Goal: Task Accomplishment & Management: Complete application form

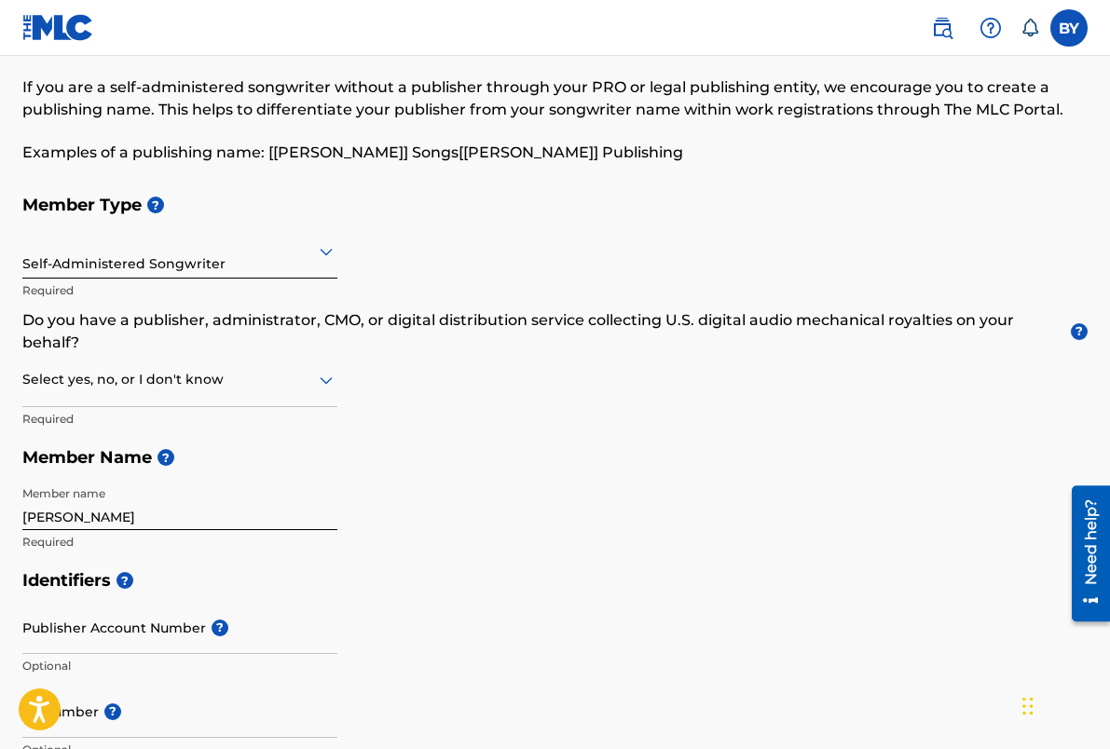
scroll to position [100, 0]
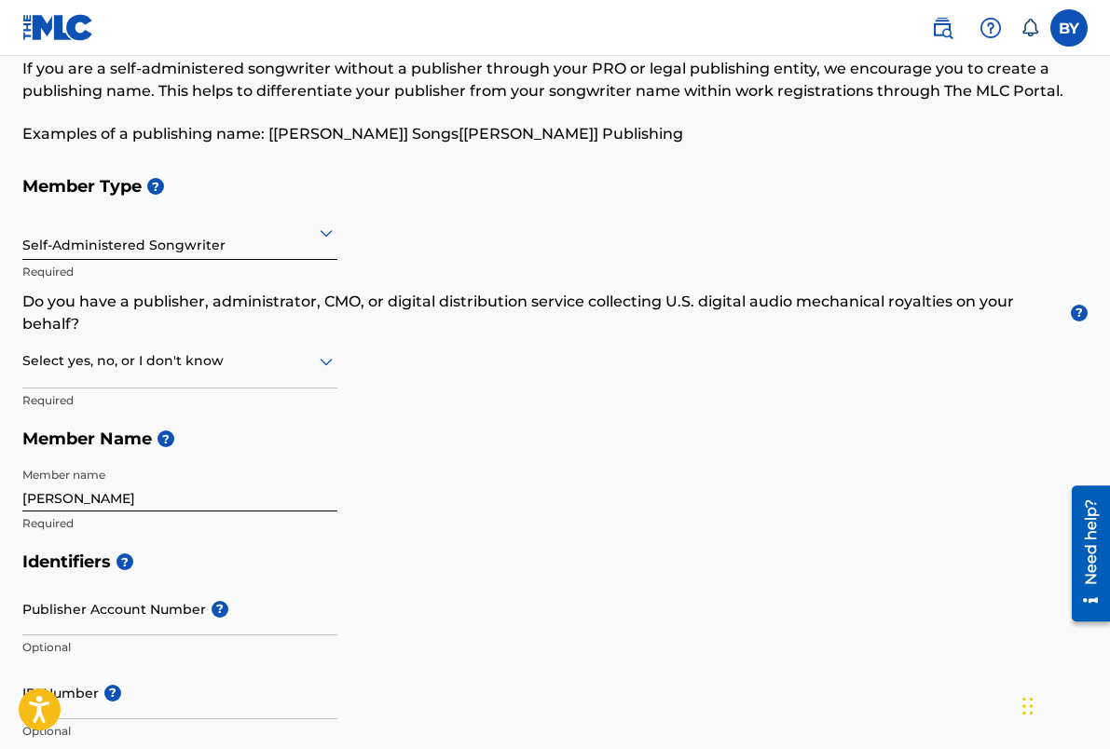
click at [241, 364] on div at bounding box center [179, 360] width 315 height 23
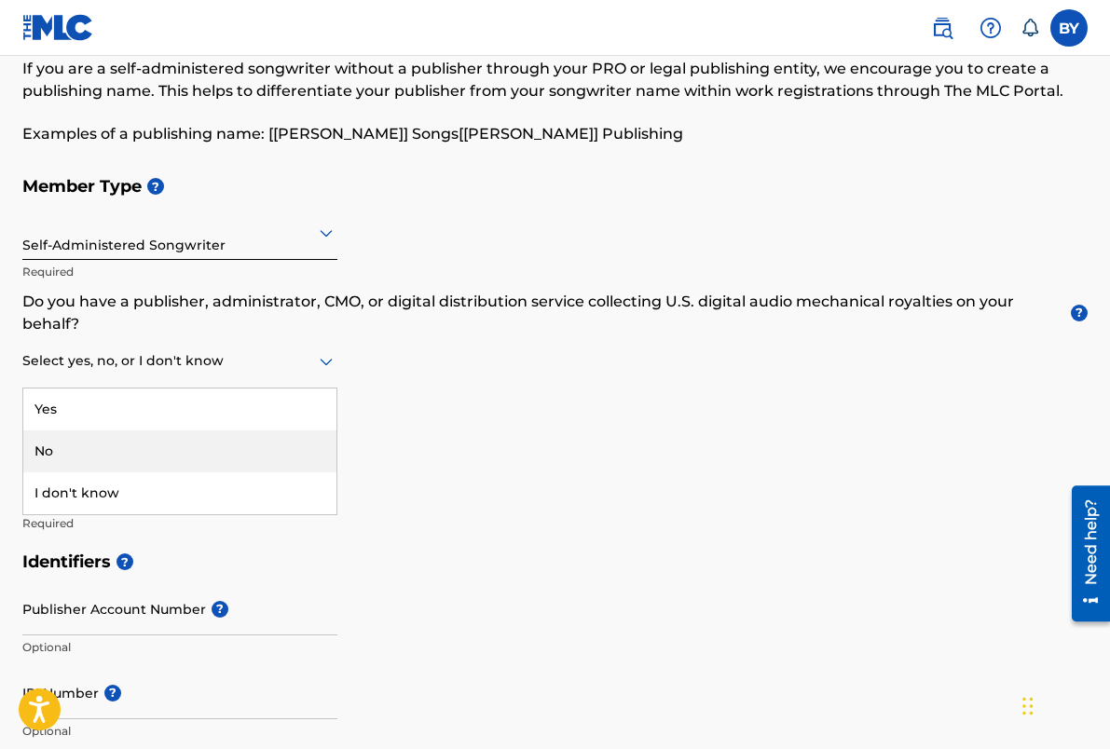
click at [193, 450] on div "No" at bounding box center [179, 451] width 313 height 42
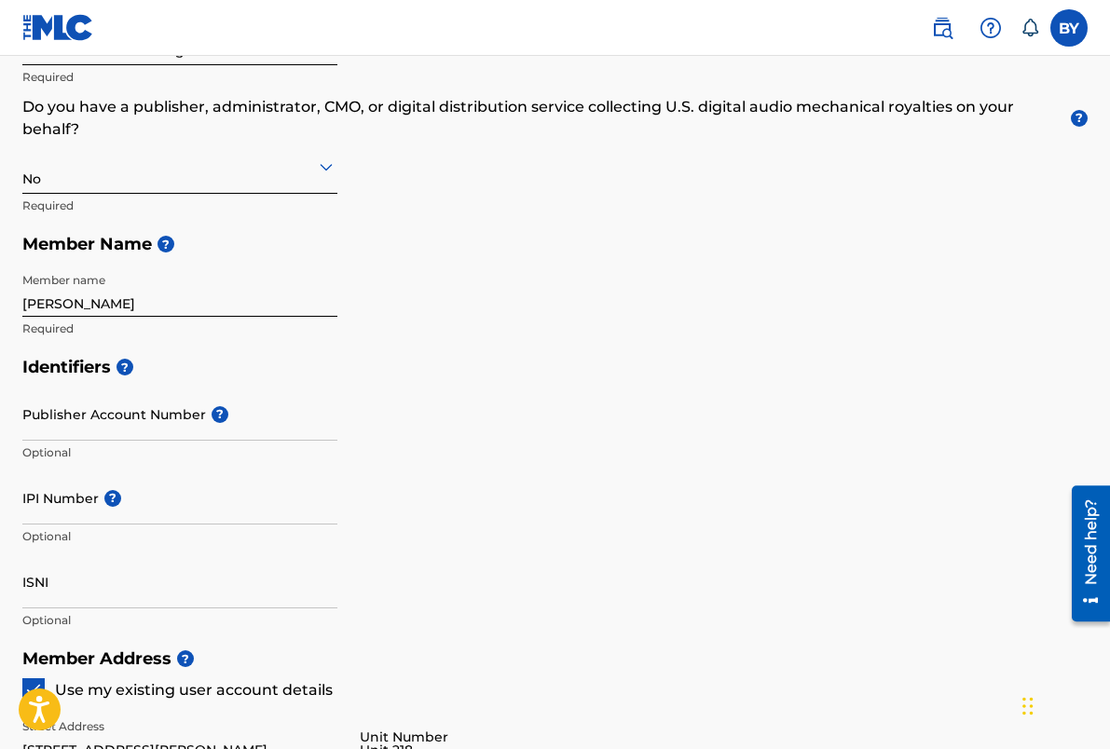
scroll to position [295, 0]
click at [94, 429] on input "Publisher Account Number ?" at bounding box center [179, 413] width 315 height 53
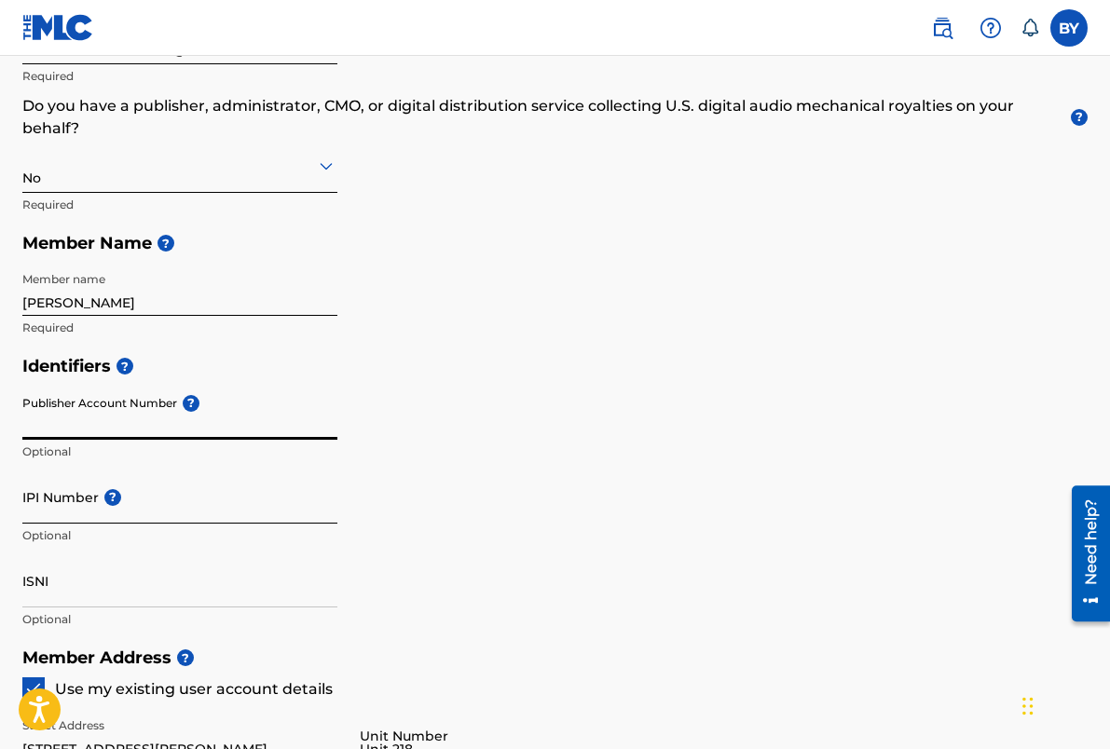
click at [65, 511] on input "IPI Number ?" at bounding box center [179, 496] width 315 height 53
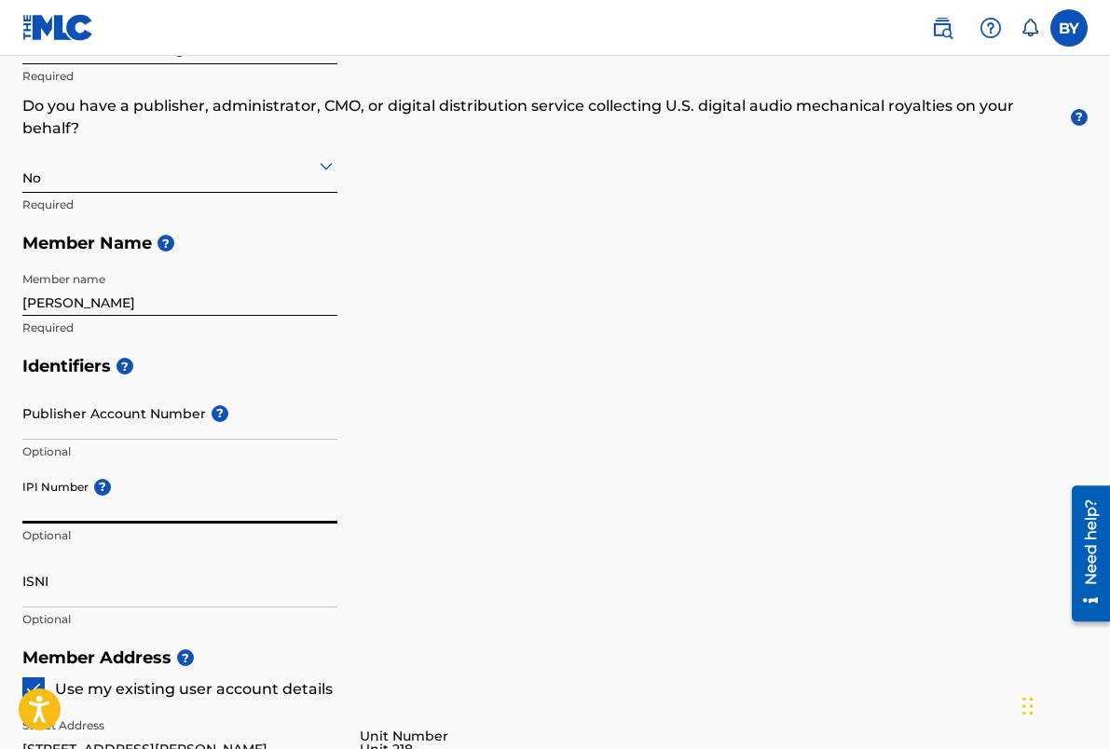
paste input "1127207882"
click at [80, 423] on input "Publisher Account Number ?" at bounding box center [179, 413] width 315 height 53
click at [93, 513] on input "1127207882" at bounding box center [179, 496] width 315 height 53
paste input "420566383"
type input "420566383"
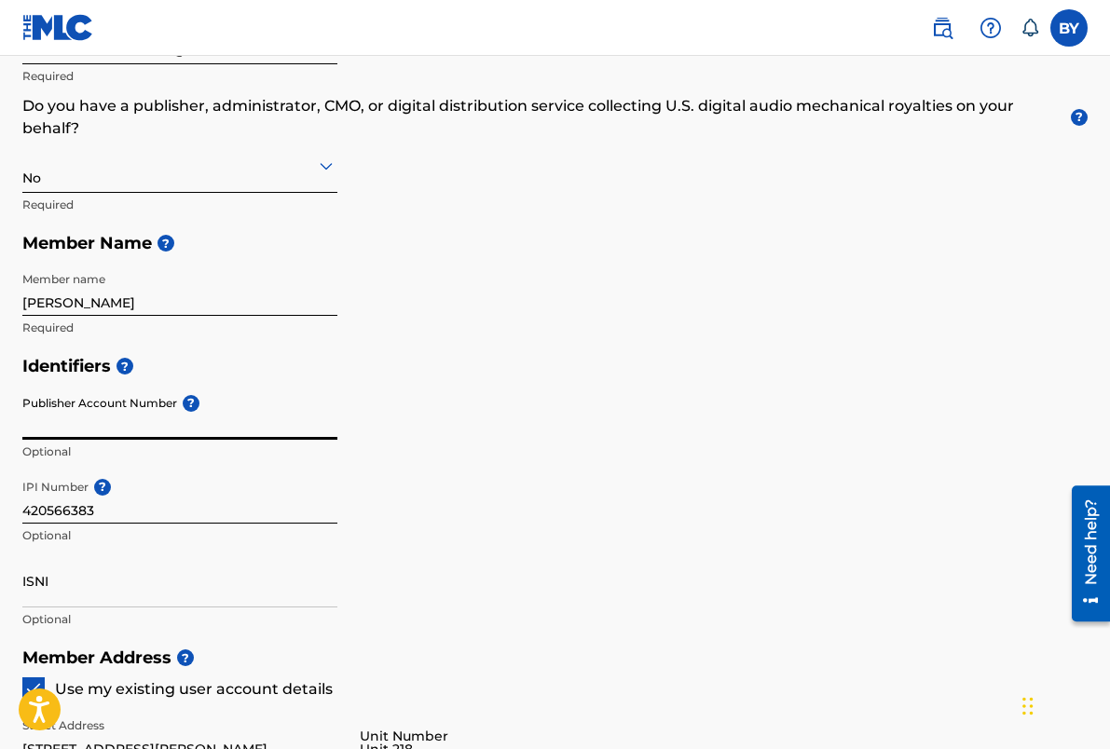
click at [143, 434] on input "Publisher Account Number ?" at bounding box center [179, 413] width 315 height 53
paste input "1127207882"
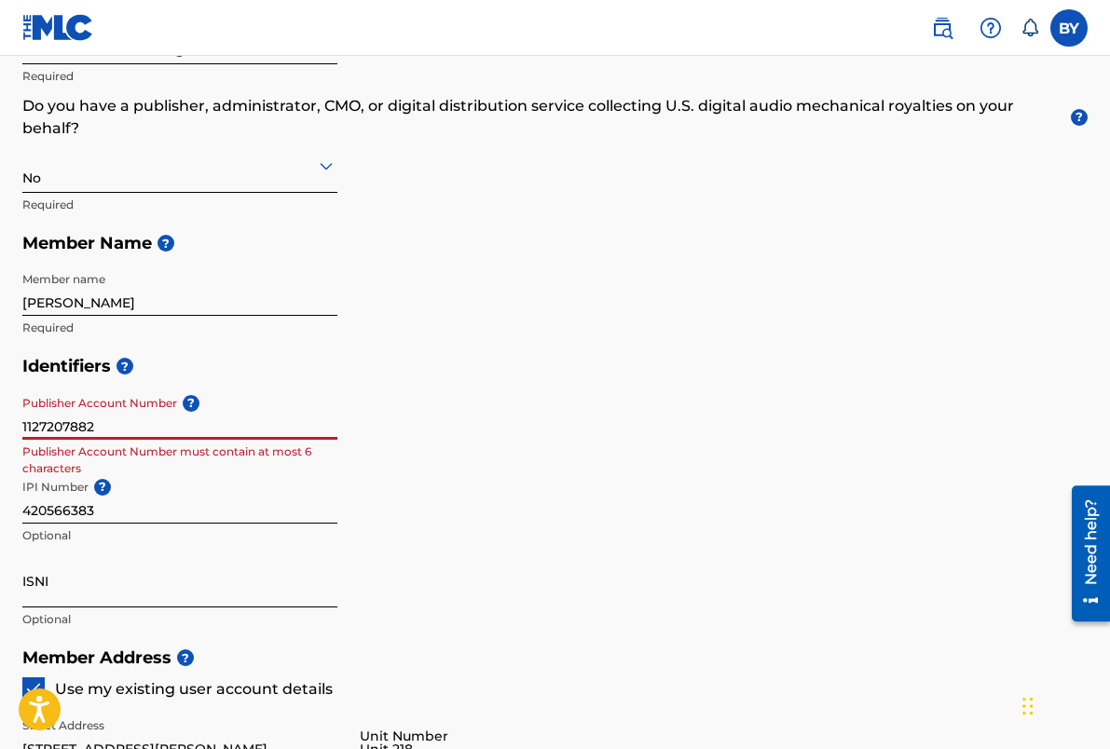
type input "1127207882"
click at [111, 597] on input "ISNI" at bounding box center [179, 580] width 315 height 53
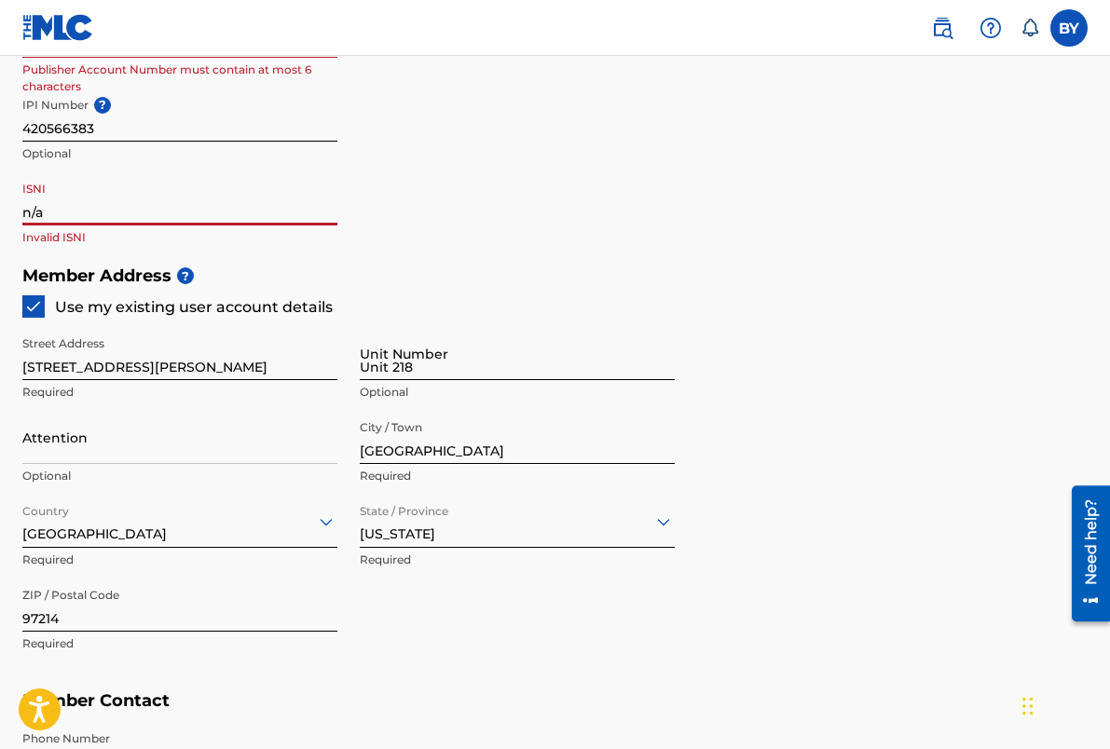
scroll to position [684, 0]
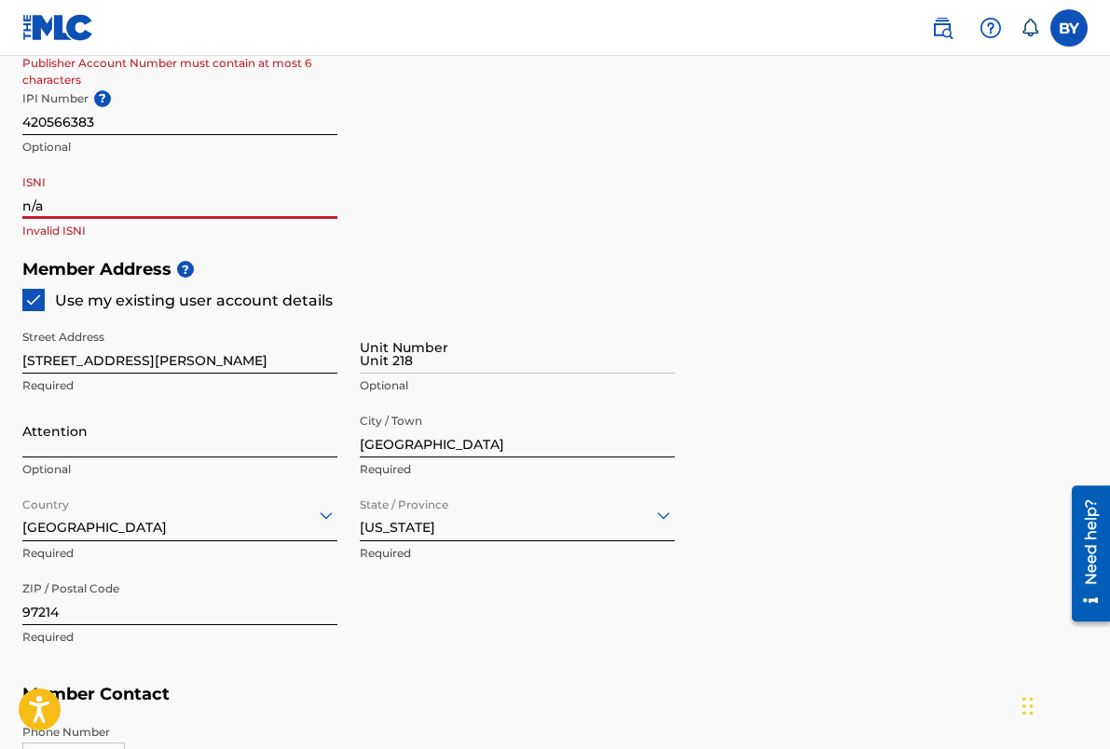
type input "n/a"
click at [181, 440] on input "Attention" at bounding box center [179, 430] width 315 height 53
click at [182, 392] on p "Required" at bounding box center [179, 385] width 315 height 17
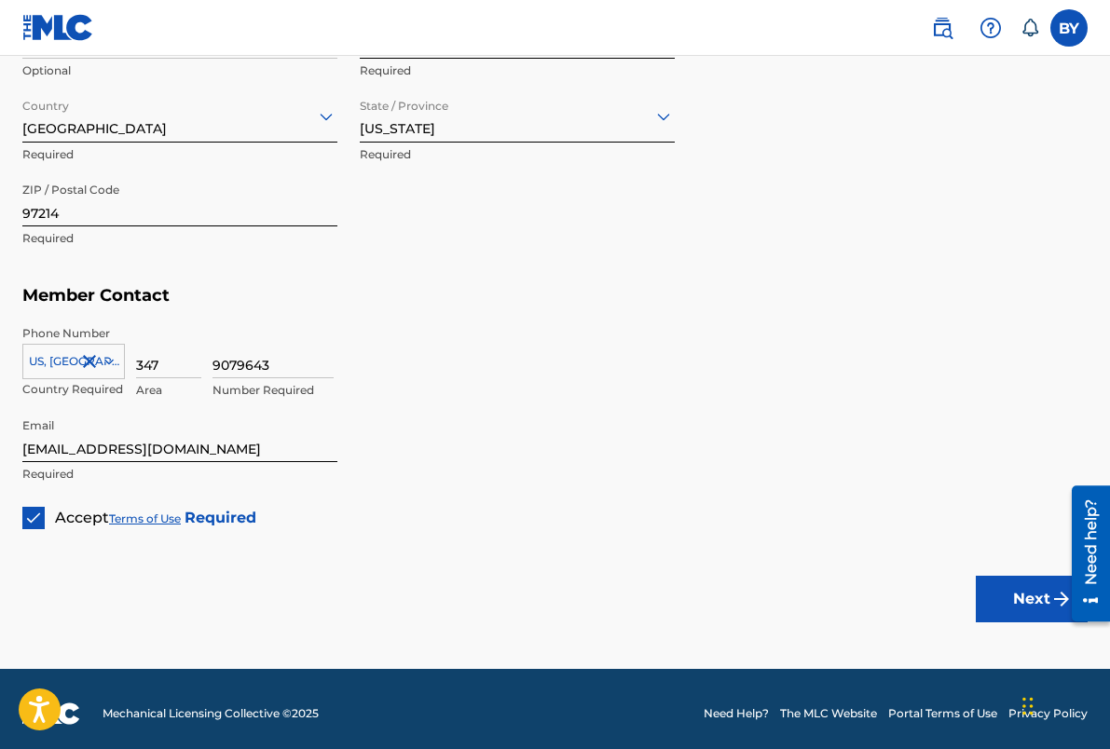
scroll to position [1091, 0]
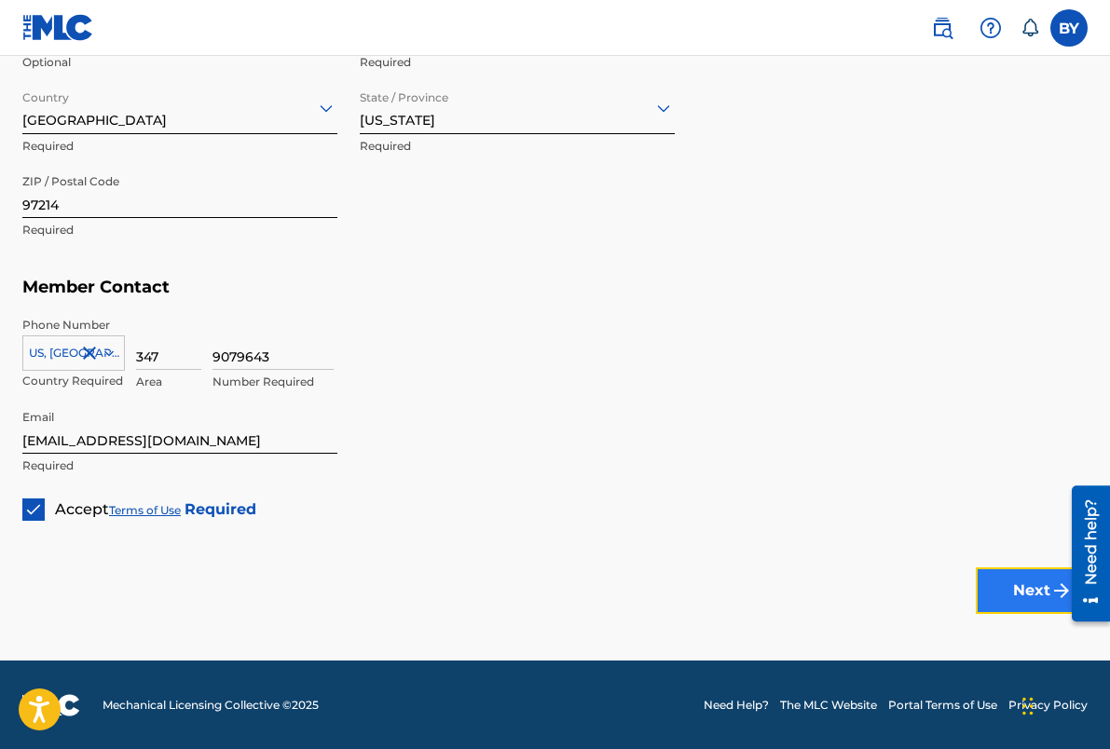
click at [1009, 584] on button "Next" at bounding box center [1031, 590] width 112 height 47
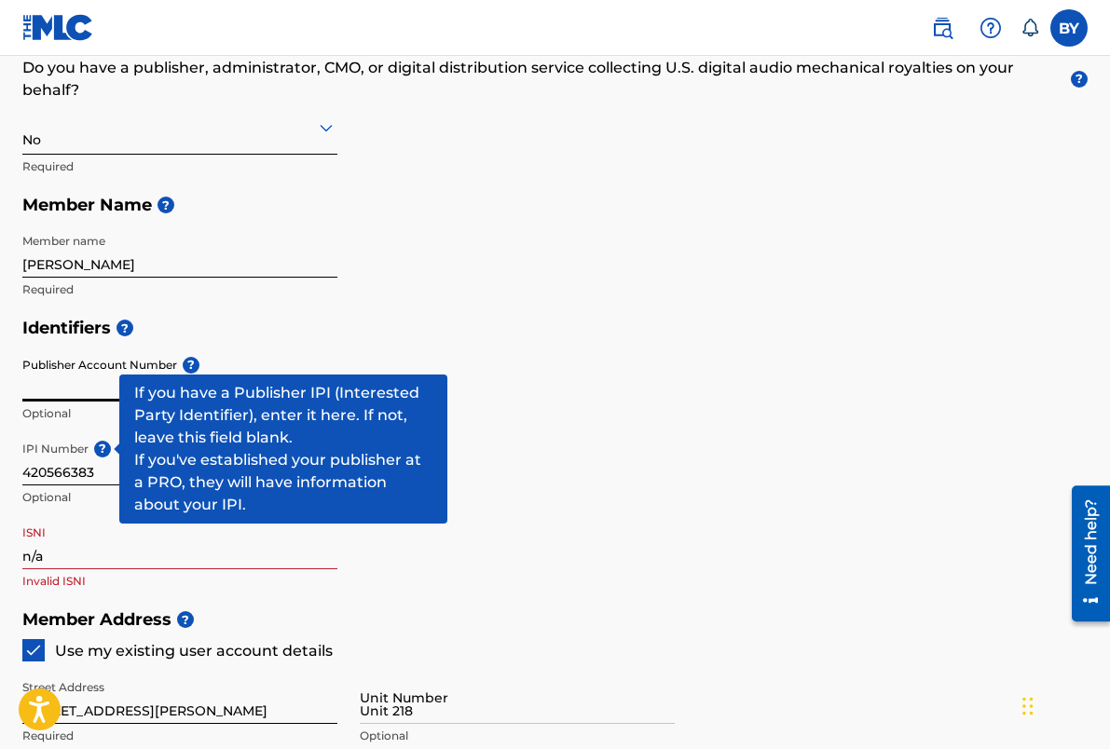
click at [95, 465] on input "420566383" at bounding box center [179, 458] width 315 height 53
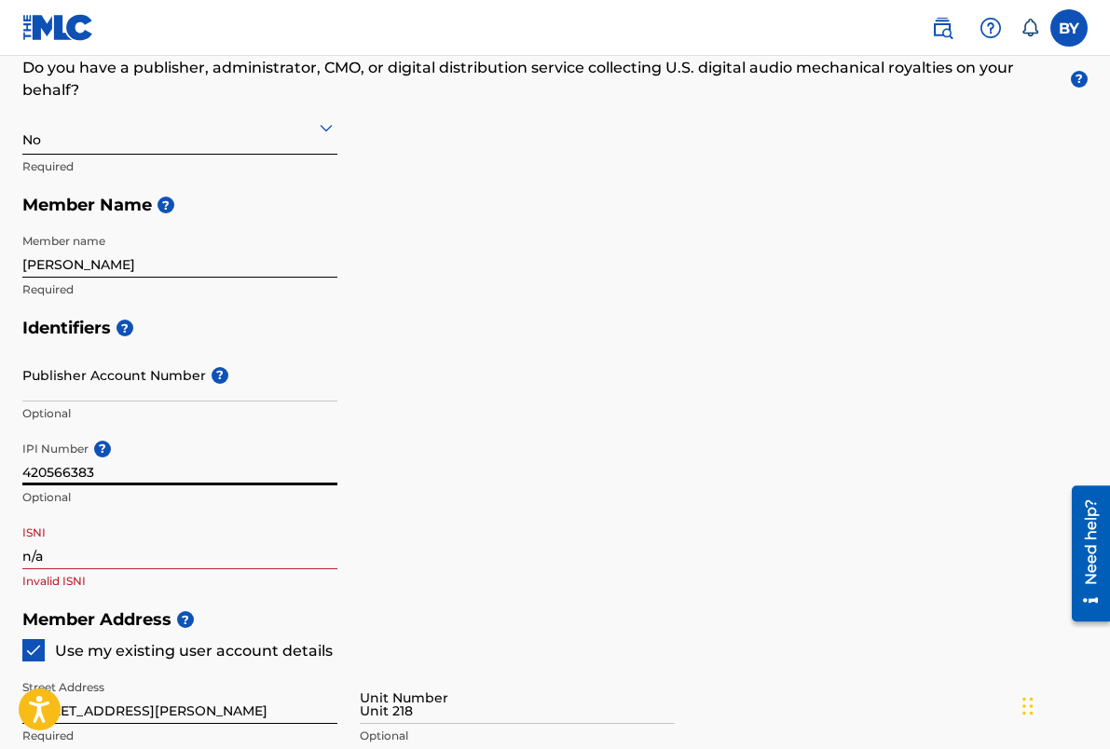
click at [438, 544] on div "Identifiers ? Publisher Account Number ? Optional IPI Number ? 420566383 Option…" at bounding box center [554, 454] width 1065 height 292
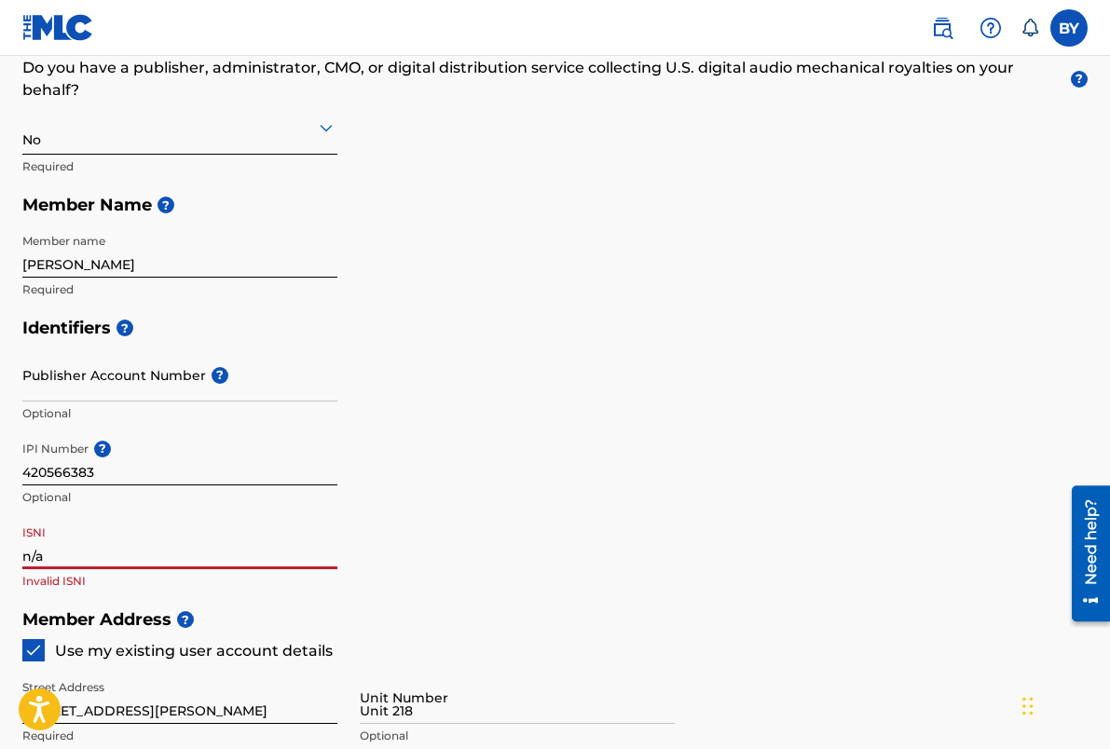
click at [134, 549] on input "n/a" at bounding box center [179, 542] width 315 height 53
click at [527, 452] on div "Identifiers ? Publisher Account Number ? Optional IPI Number ? 420566383 Option…" at bounding box center [554, 454] width 1065 height 292
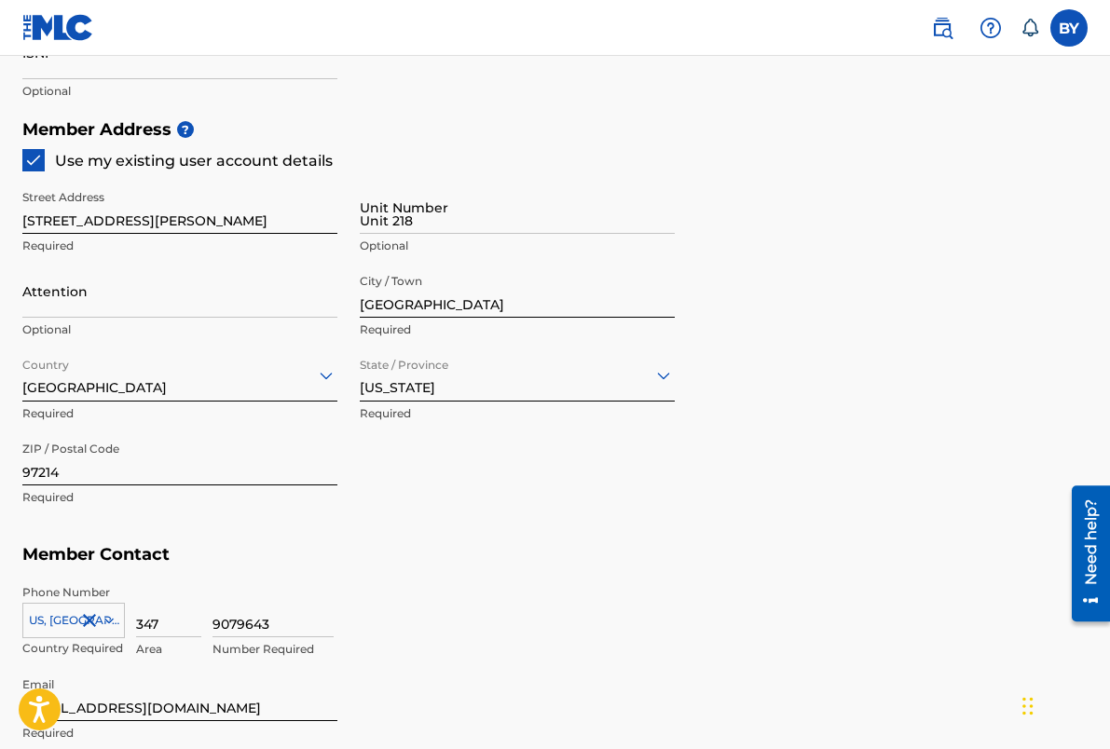
scroll to position [1091, 0]
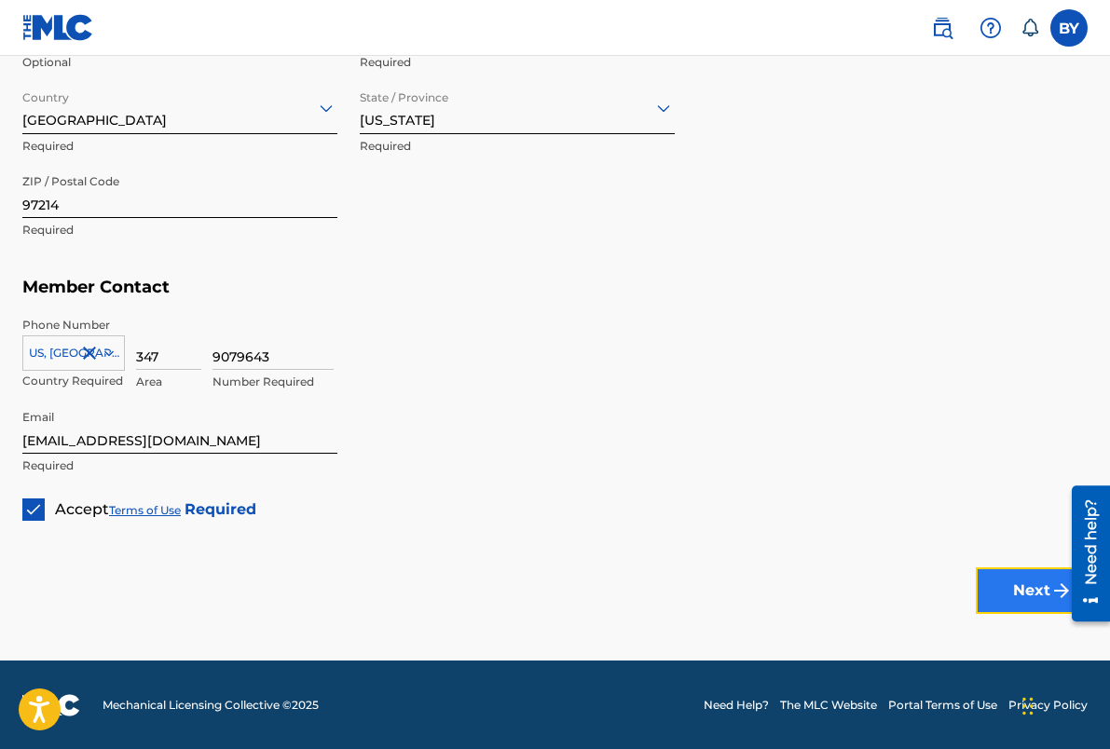
click at [1028, 599] on button "Next" at bounding box center [1031, 590] width 112 height 47
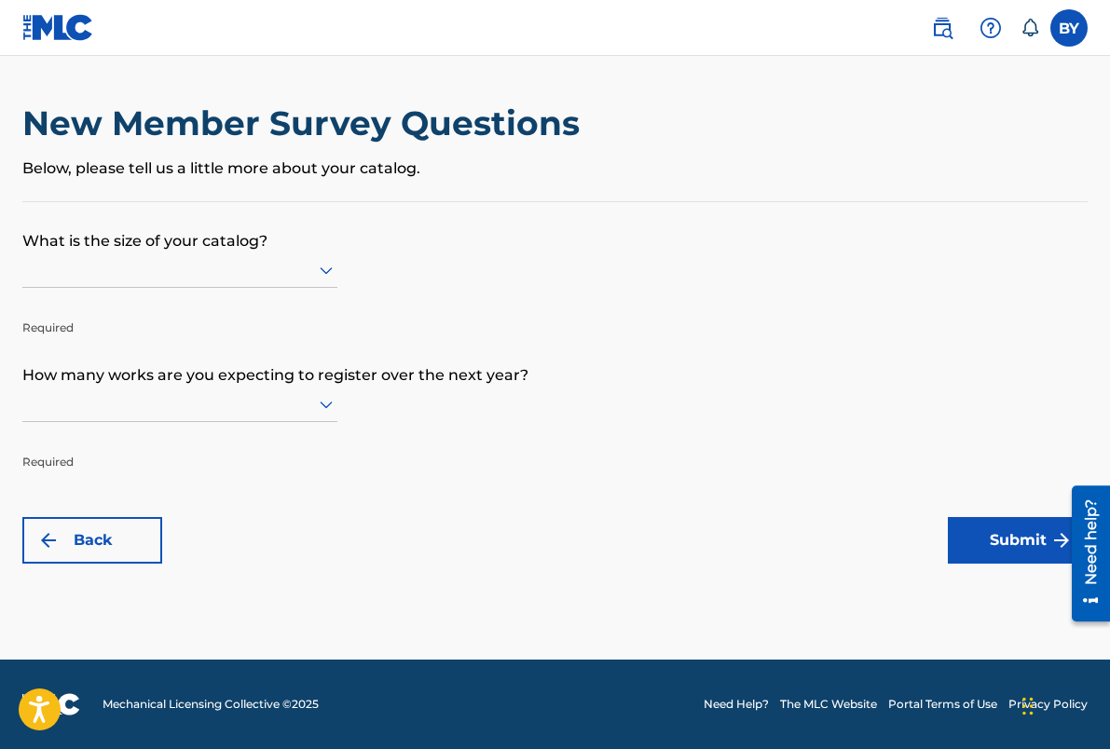
click at [237, 249] on p "What is the size of your catalog?" at bounding box center [554, 227] width 1065 height 50
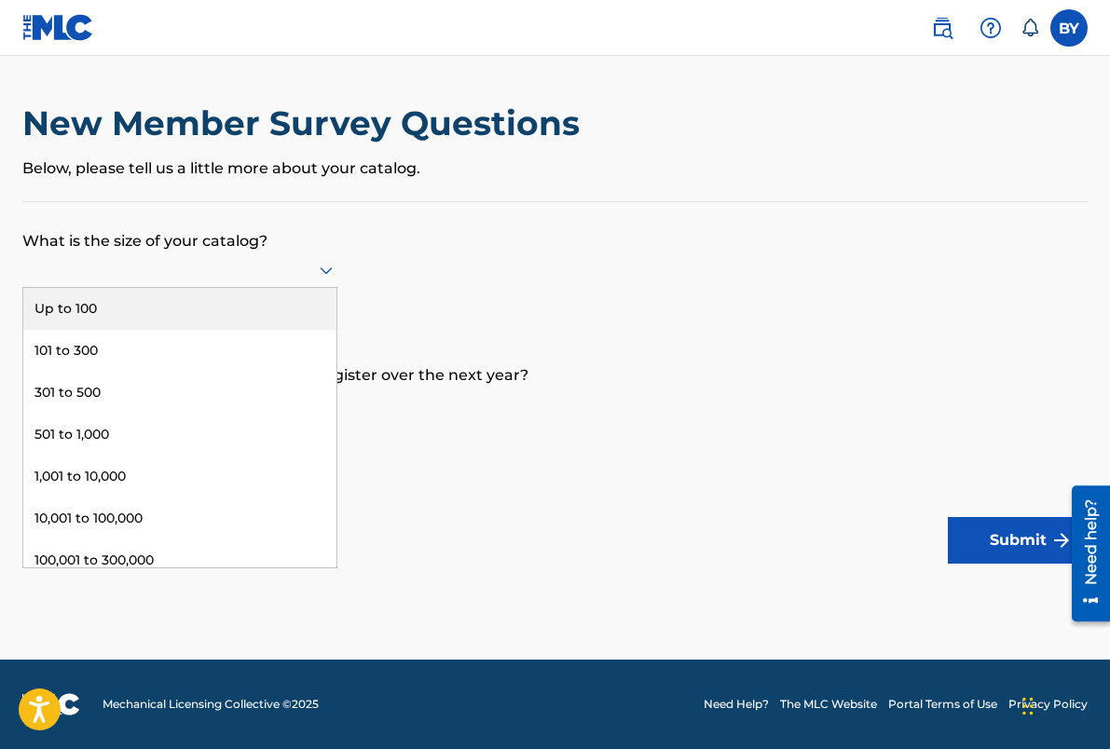
click at [217, 268] on div at bounding box center [179, 269] width 315 height 23
click at [176, 318] on div "Up to 100" at bounding box center [179, 309] width 313 height 42
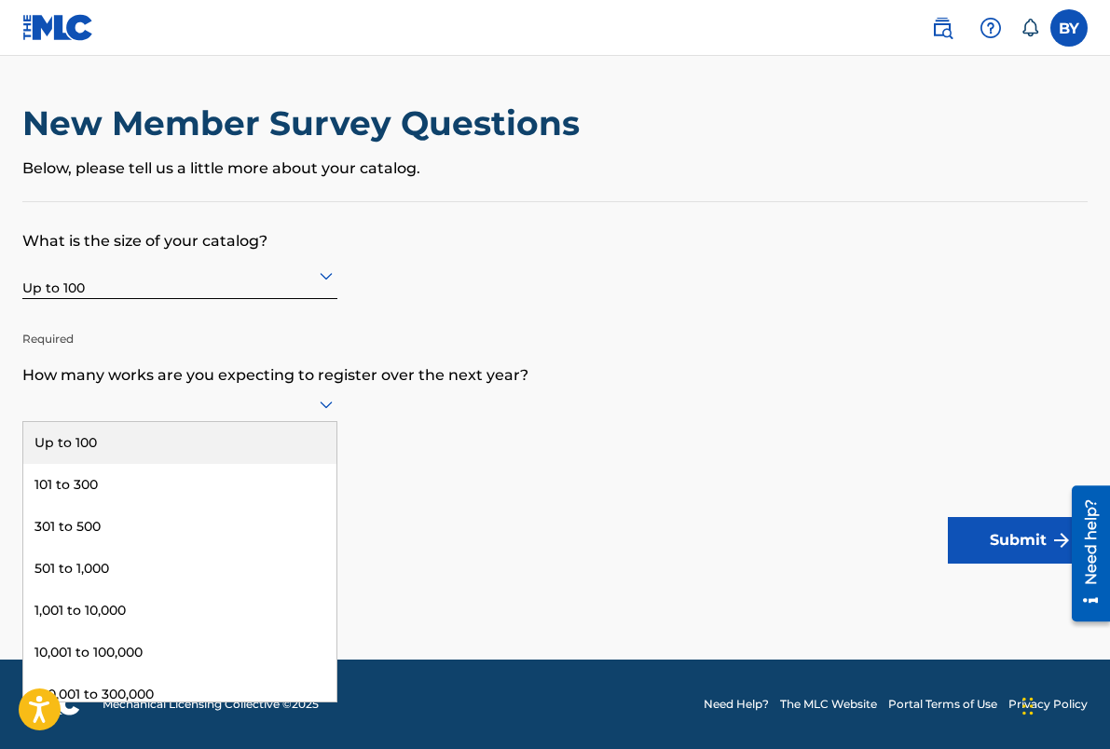
click at [139, 400] on div at bounding box center [179, 403] width 315 height 23
click at [126, 429] on div "Up to 100" at bounding box center [179, 443] width 313 height 42
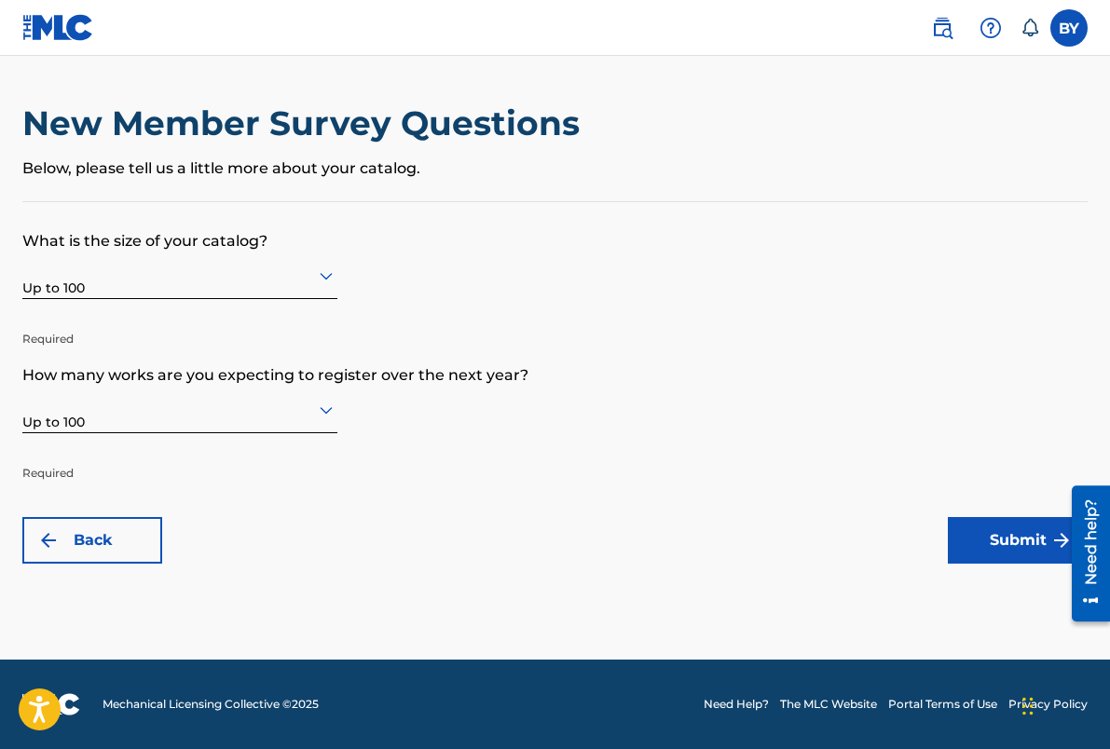
click at [201, 286] on div at bounding box center [179, 275] width 315 height 23
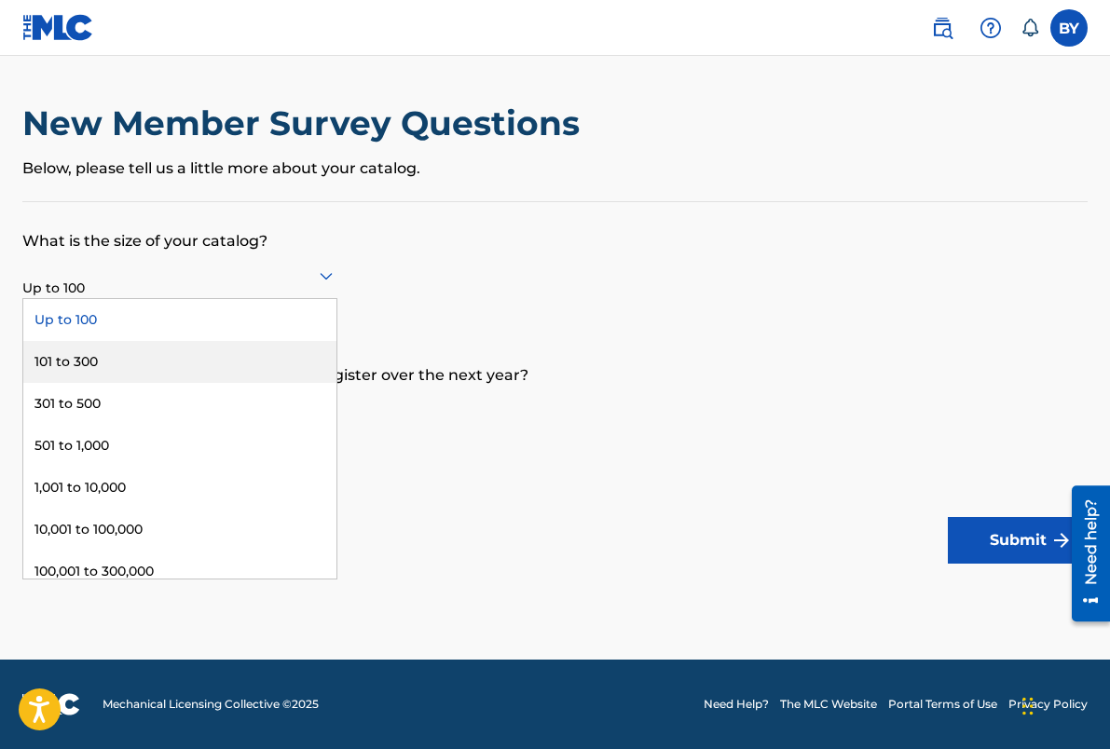
click at [180, 359] on div "101 to 300" at bounding box center [179, 362] width 313 height 42
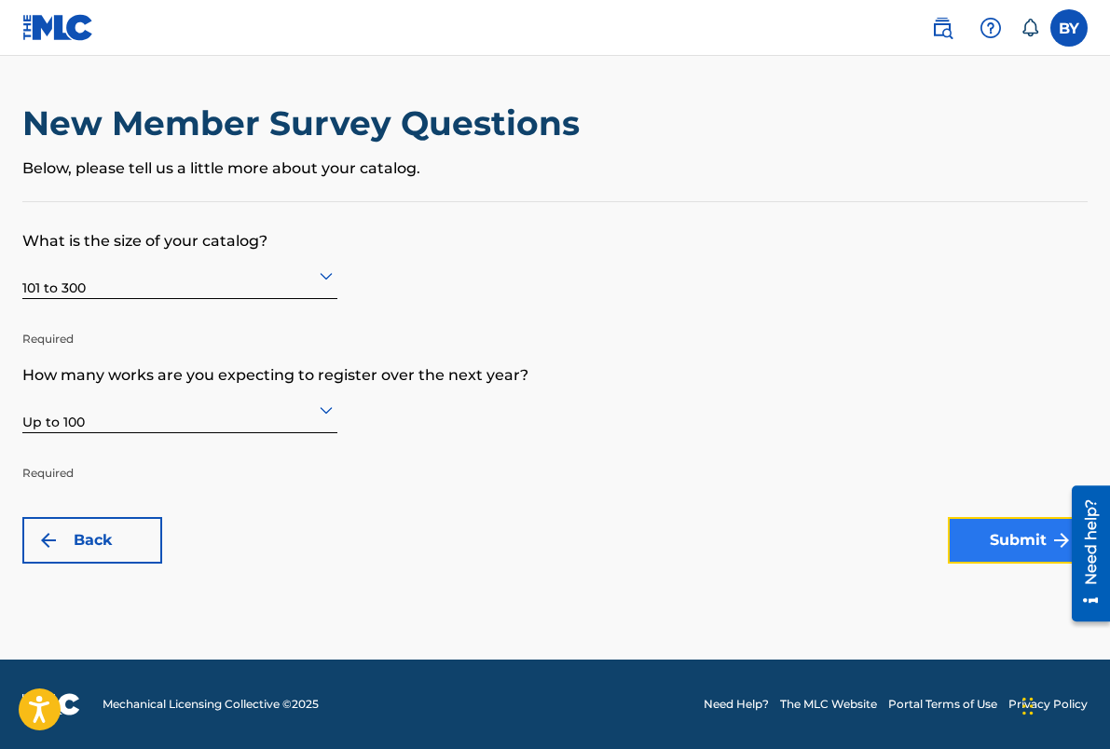
click at [997, 546] on button "Submit" at bounding box center [1017, 540] width 140 height 47
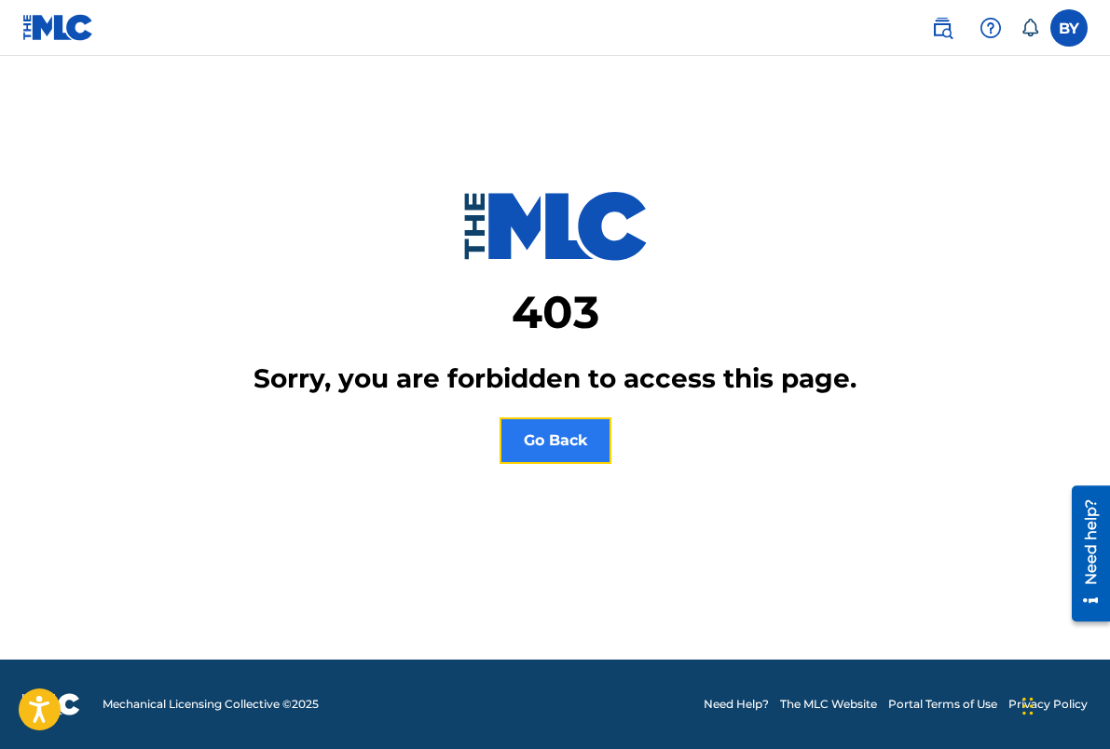
click at [554, 440] on button "Go Back" at bounding box center [555, 440] width 112 height 47
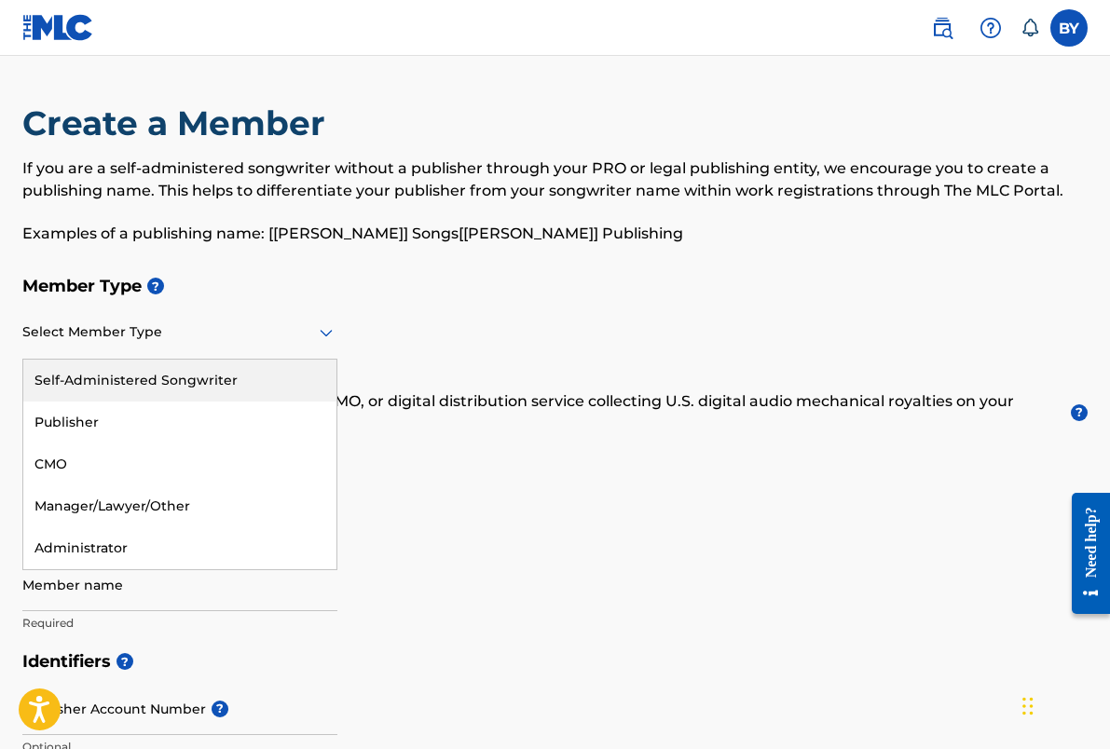
click at [222, 337] on div at bounding box center [179, 331] width 315 height 23
click at [209, 378] on div "Self-Administered Songwriter" at bounding box center [179, 381] width 313 height 42
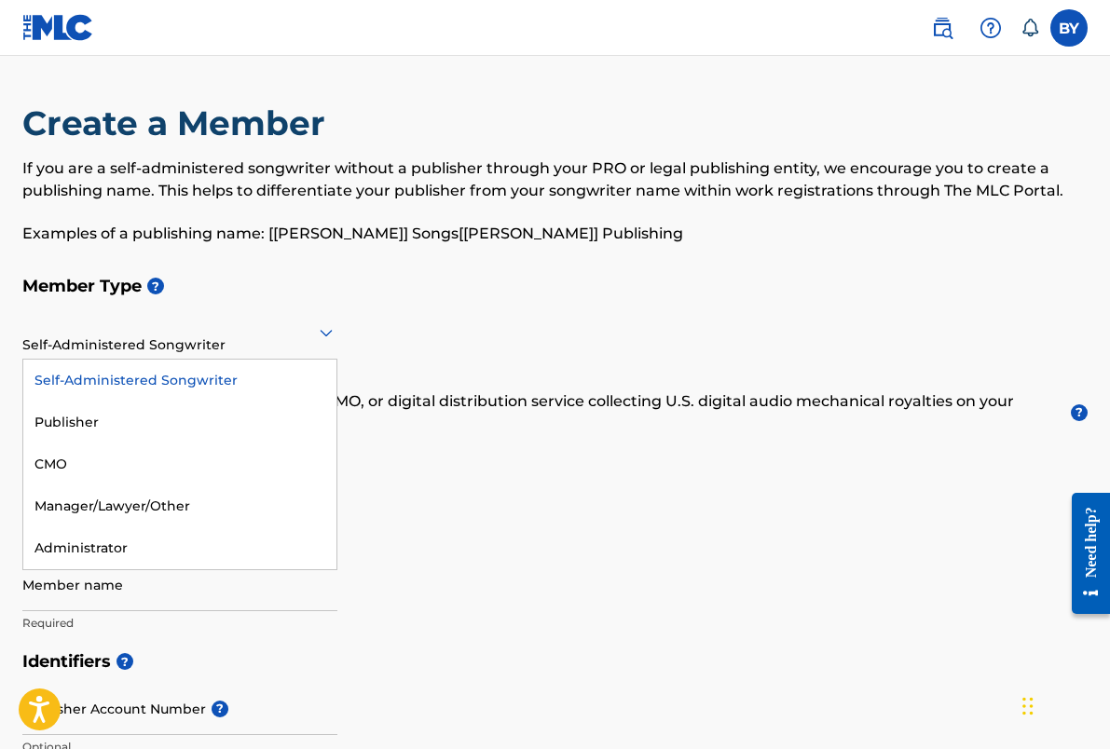
click at [204, 342] on div at bounding box center [179, 331] width 315 height 23
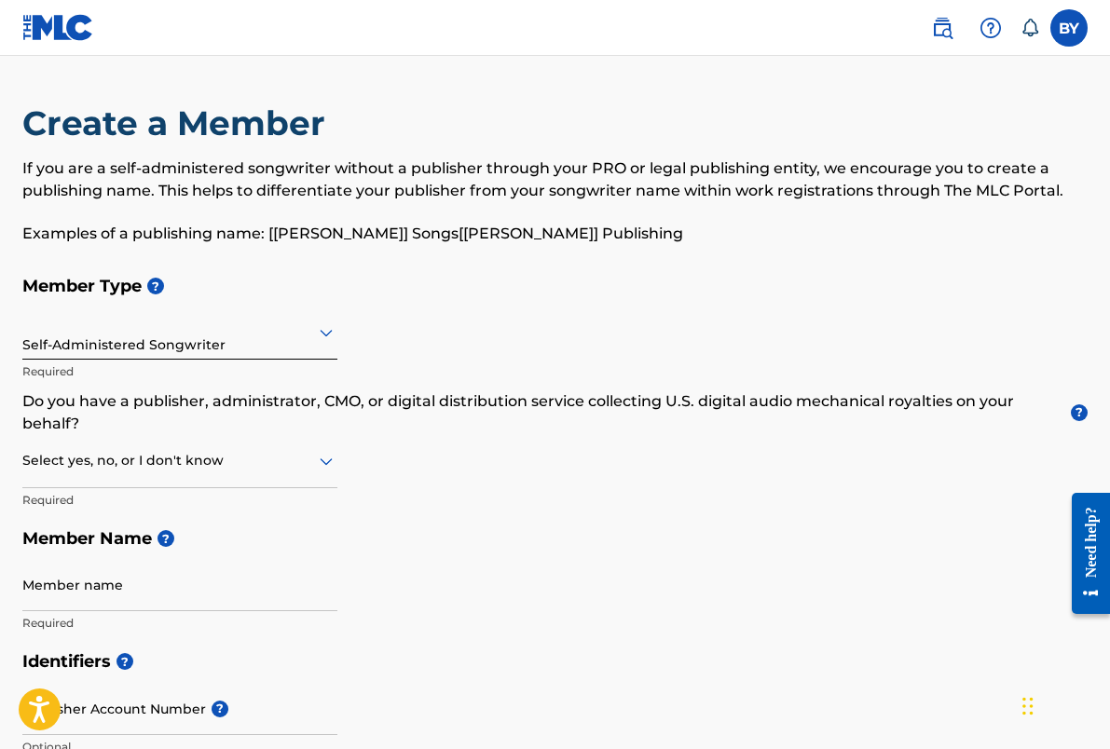
click at [488, 524] on h5 "Member Name ?" at bounding box center [554, 539] width 1065 height 40
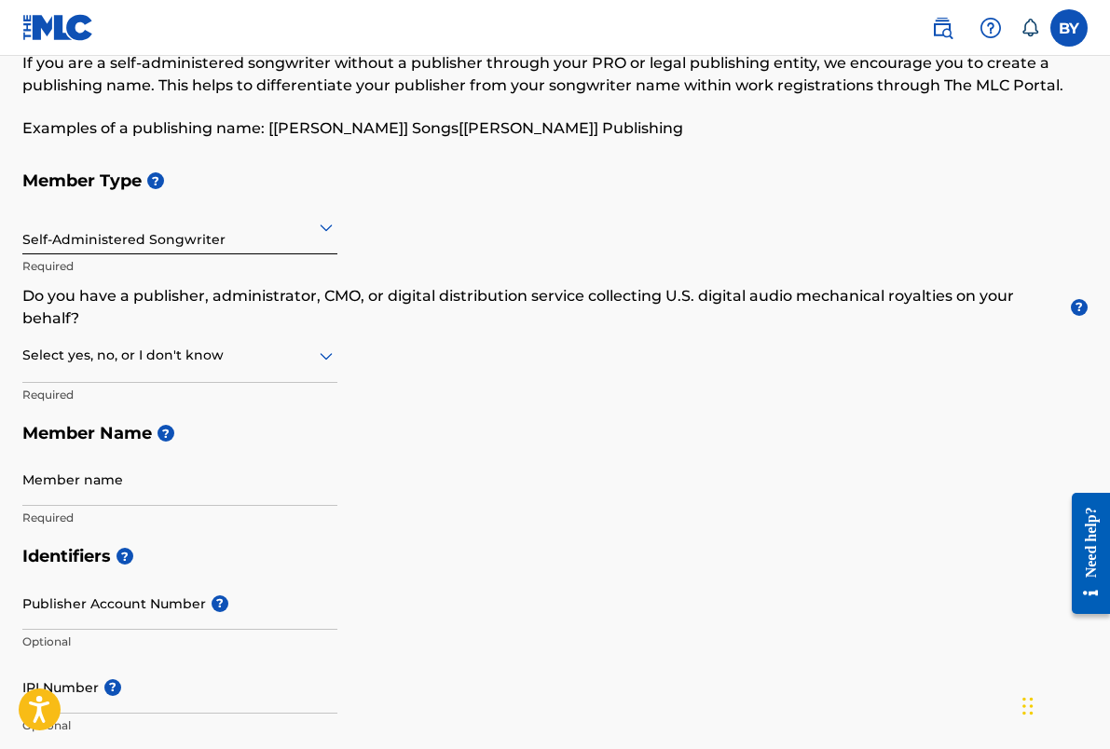
scroll to position [116, 0]
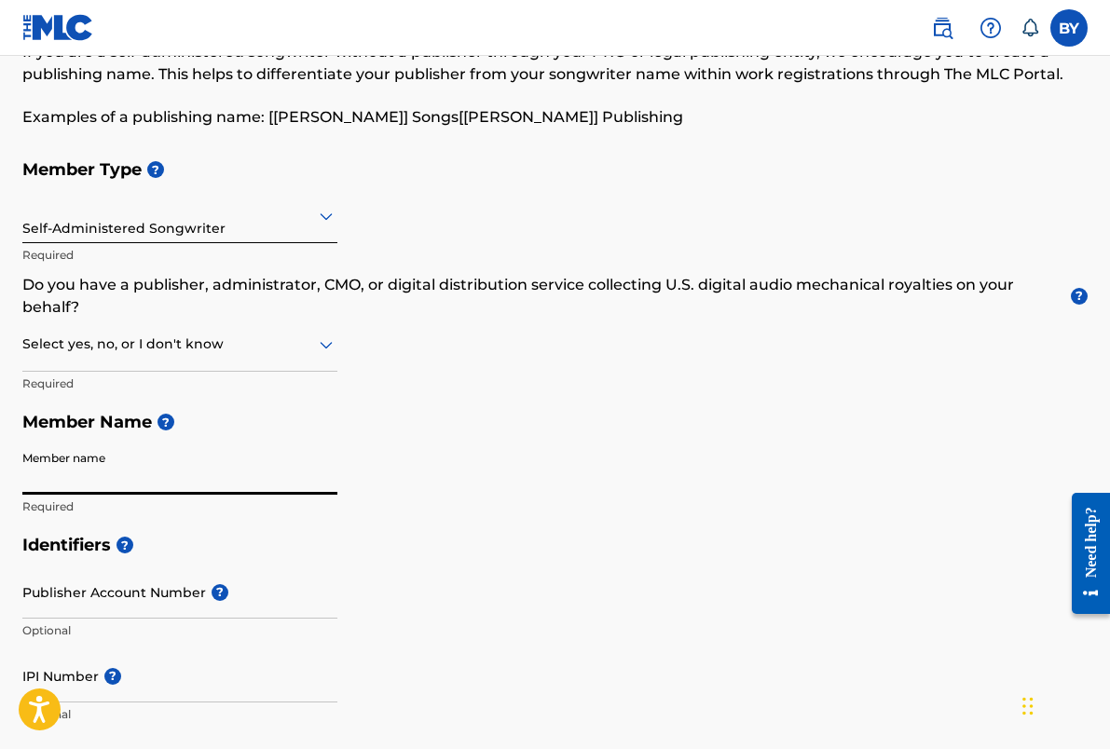
click at [170, 476] on input "Member name" at bounding box center [179, 468] width 315 height 53
type input "Bora Yoon"
type input "2625 SE Hawthorne Blvd"
type input "Unit 218"
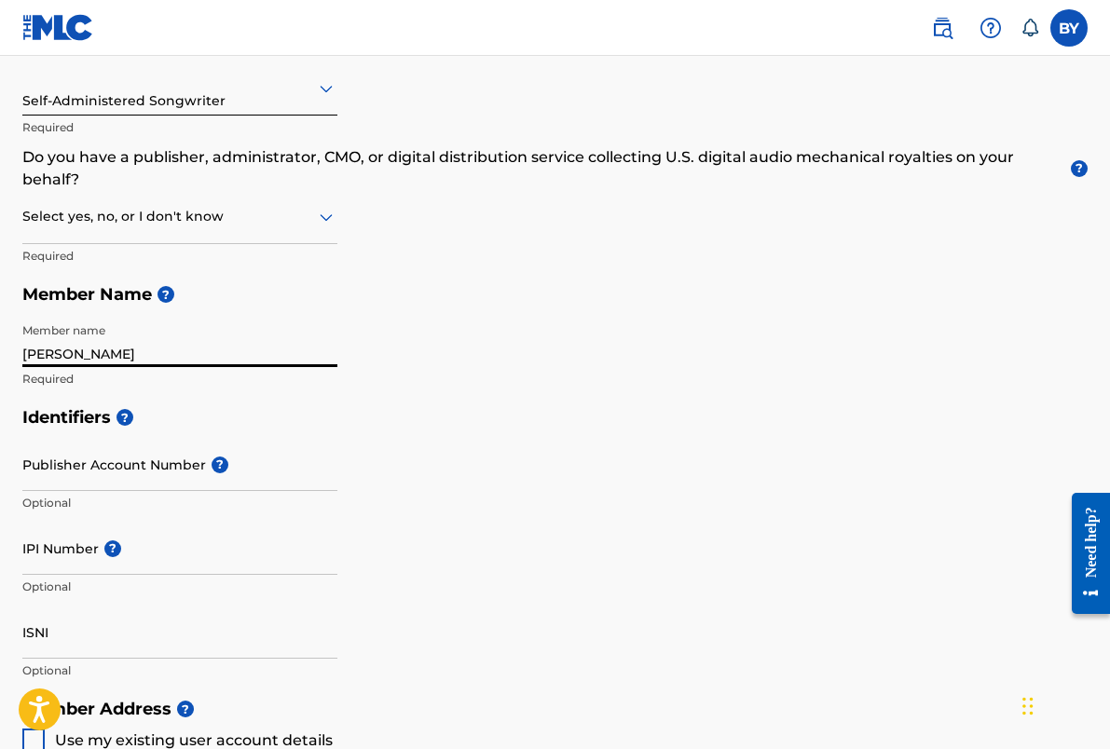
scroll to position [245, 0]
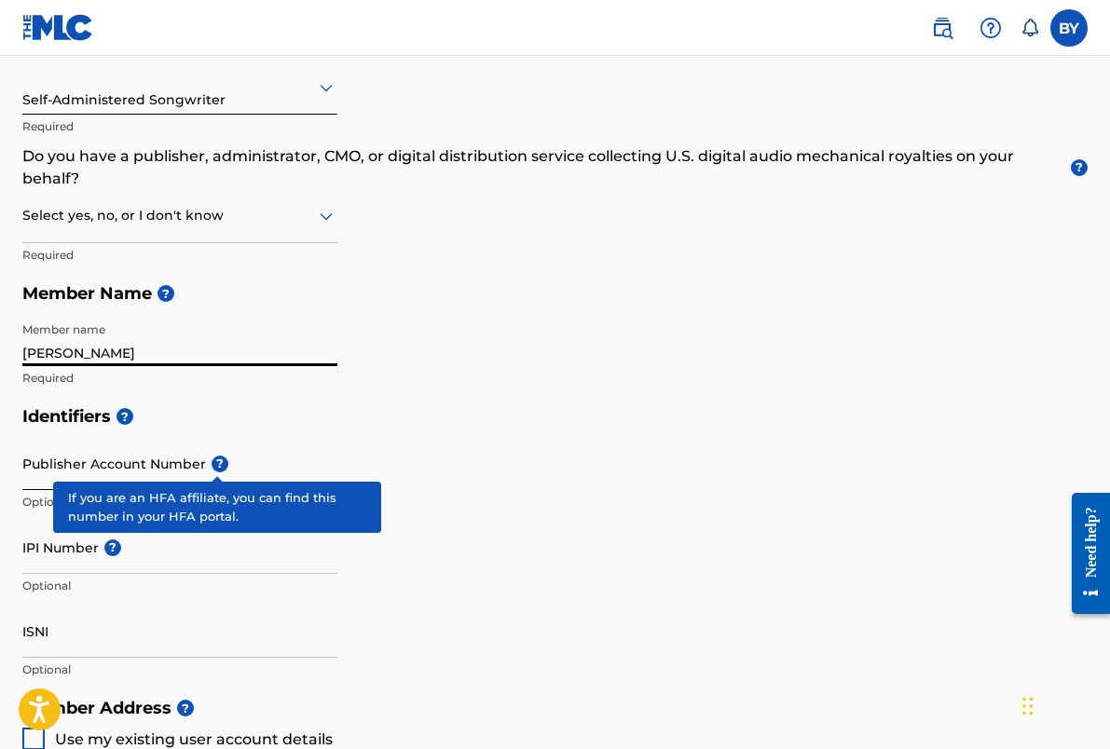
click at [151, 458] on input "Publisher Account Number ?" at bounding box center [179, 463] width 315 height 53
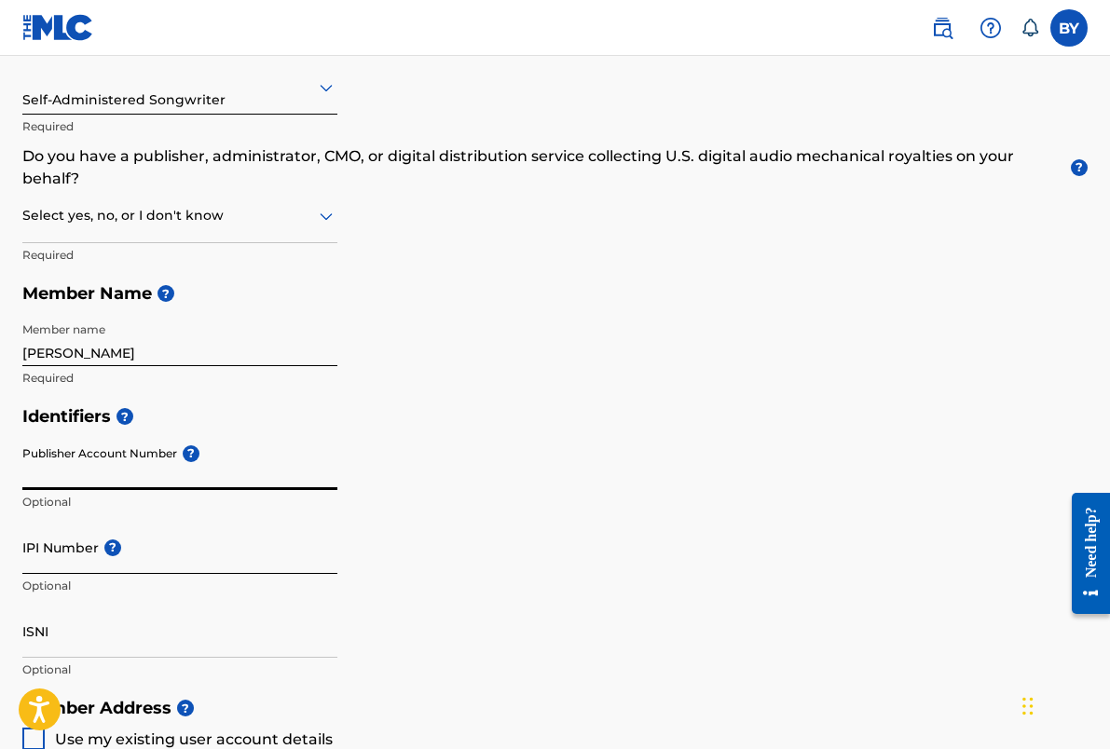
click at [114, 525] on input "IPI Number ?" at bounding box center [179, 547] width 315 height 53
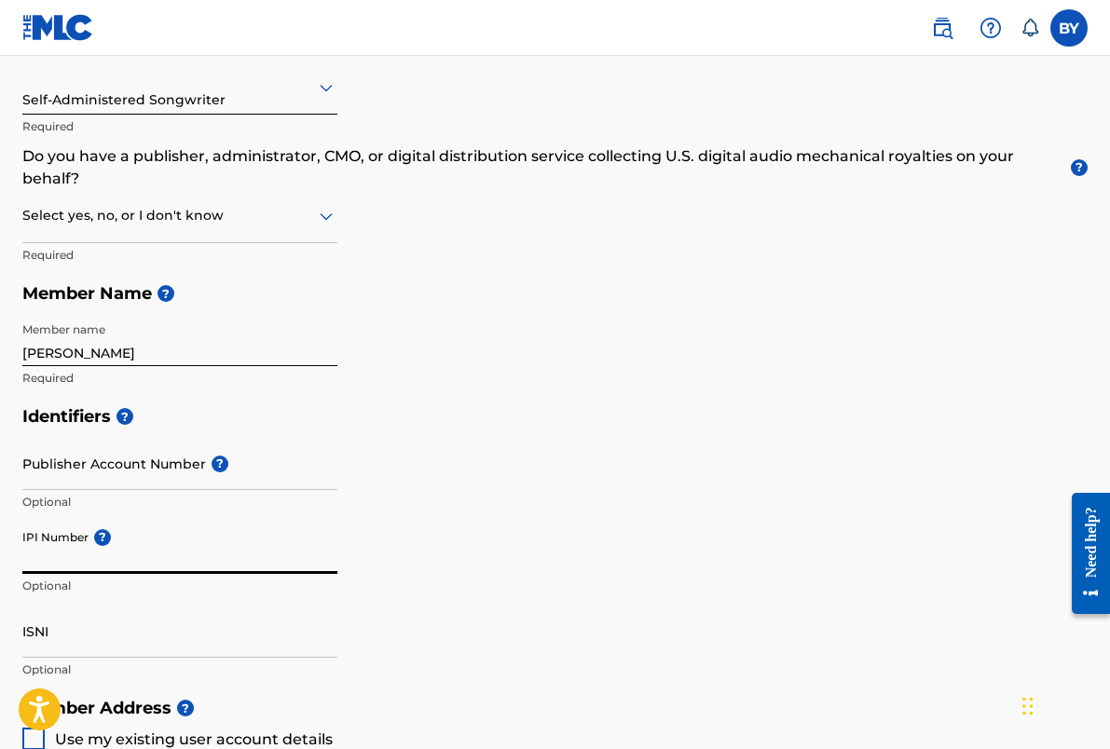
paste input "420566383"
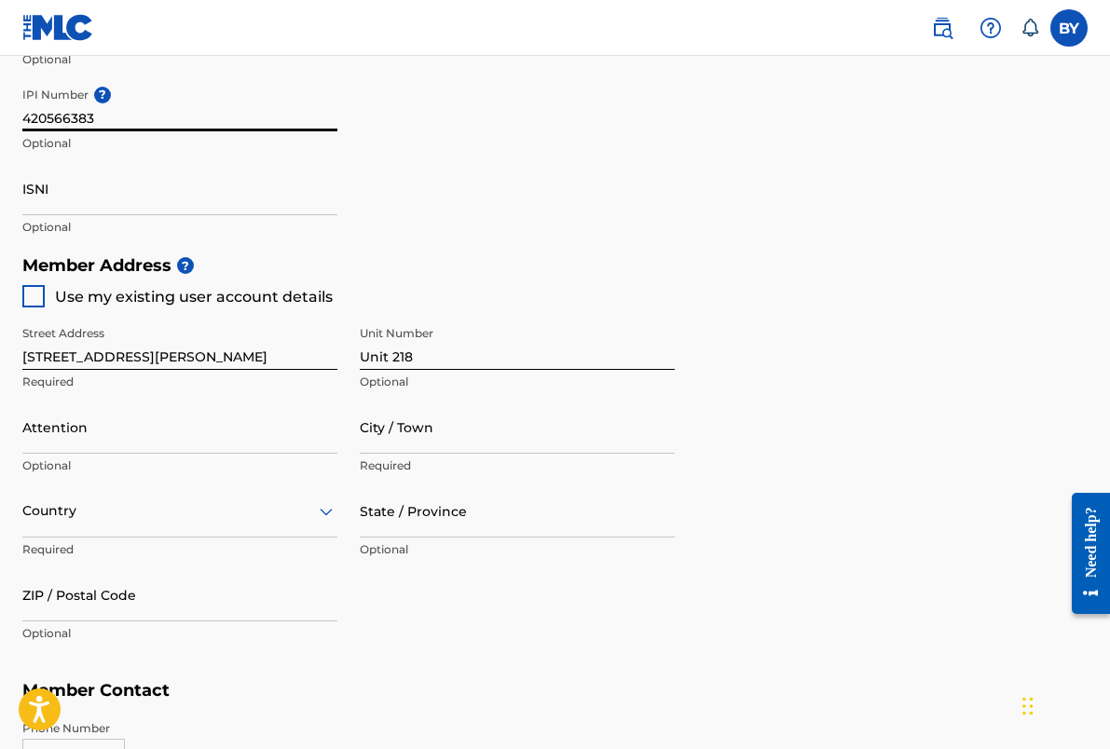
scroll to position [688, 0]
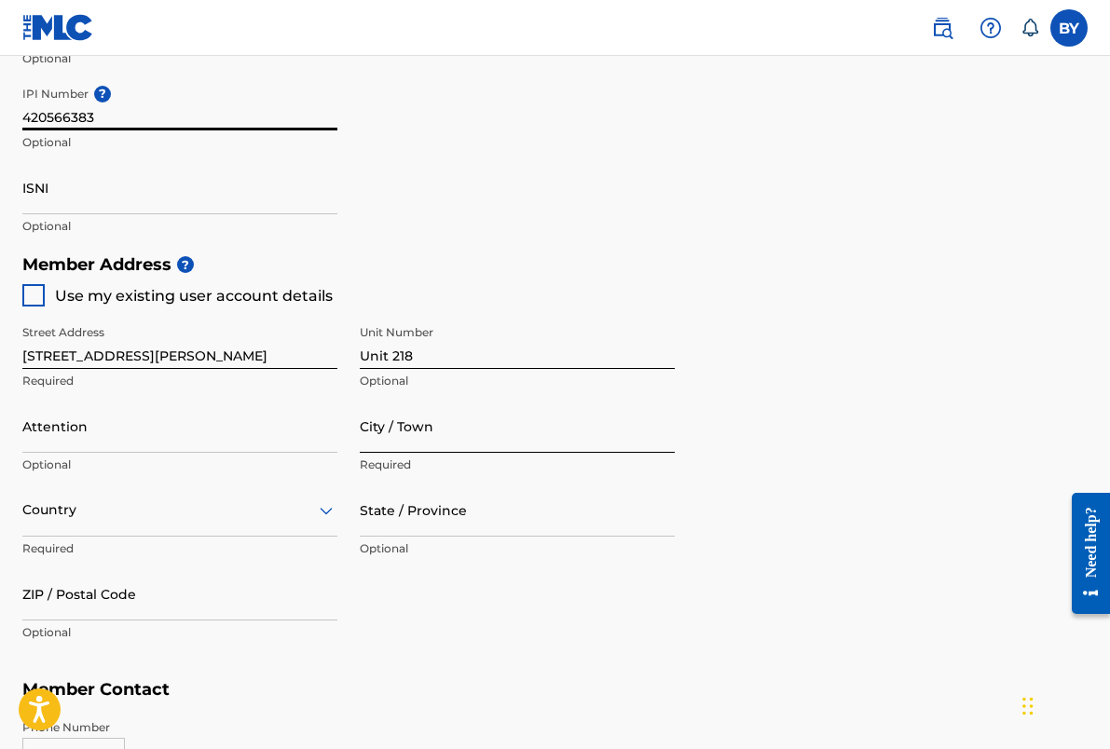
type input "420566383"
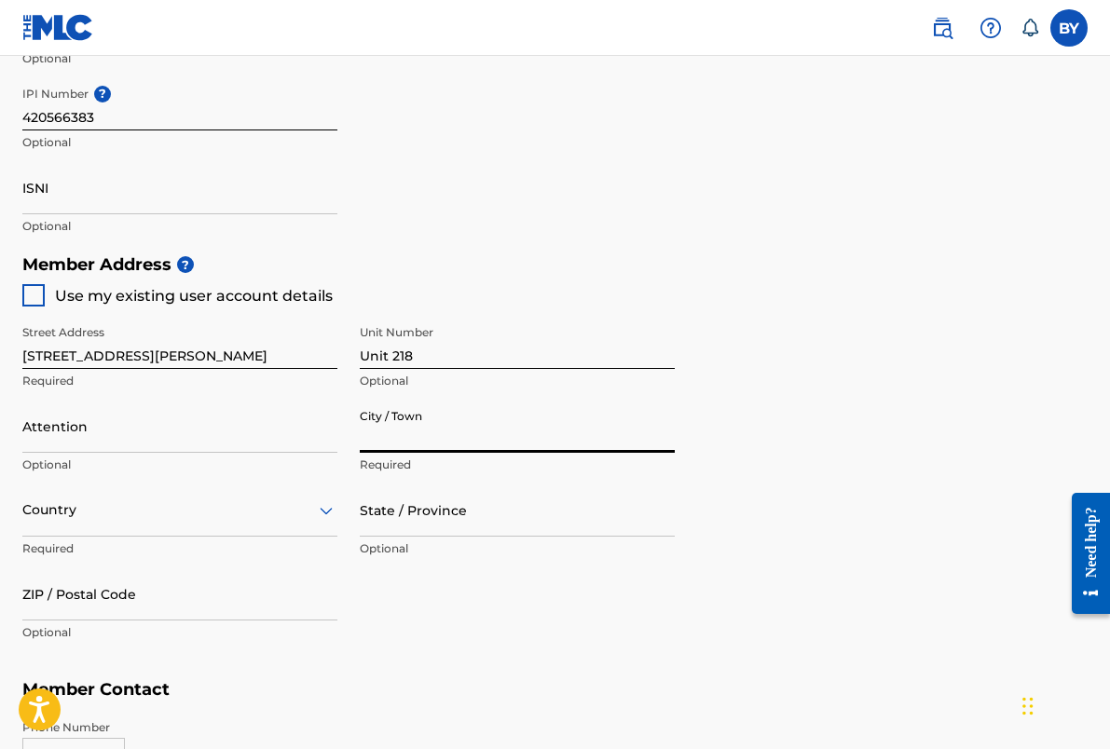
click at [470, 422] on input "City / Town" at bounding box center [517, 426] width 315 height 53
type input "Portland"
click at [372, 428] on input "Portland" at bounding box center [517, 426] width 315 height 53
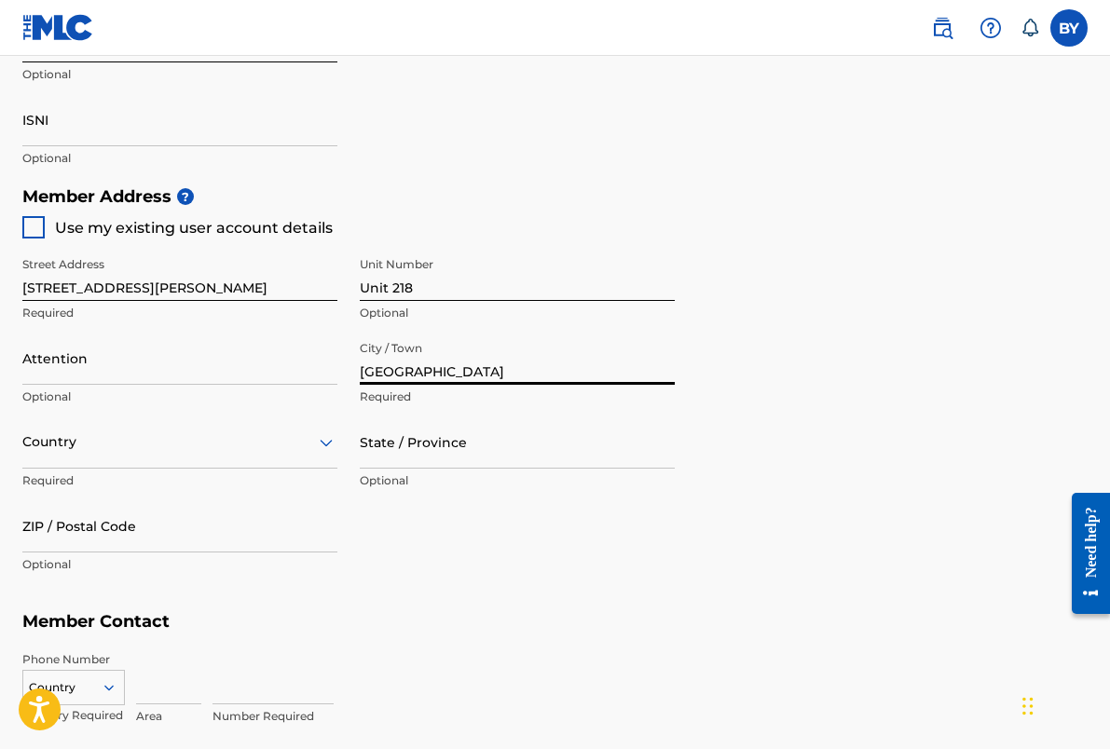
click at [294, 469] on div "Country" at bounding box center [179, 441] width 315 height 53
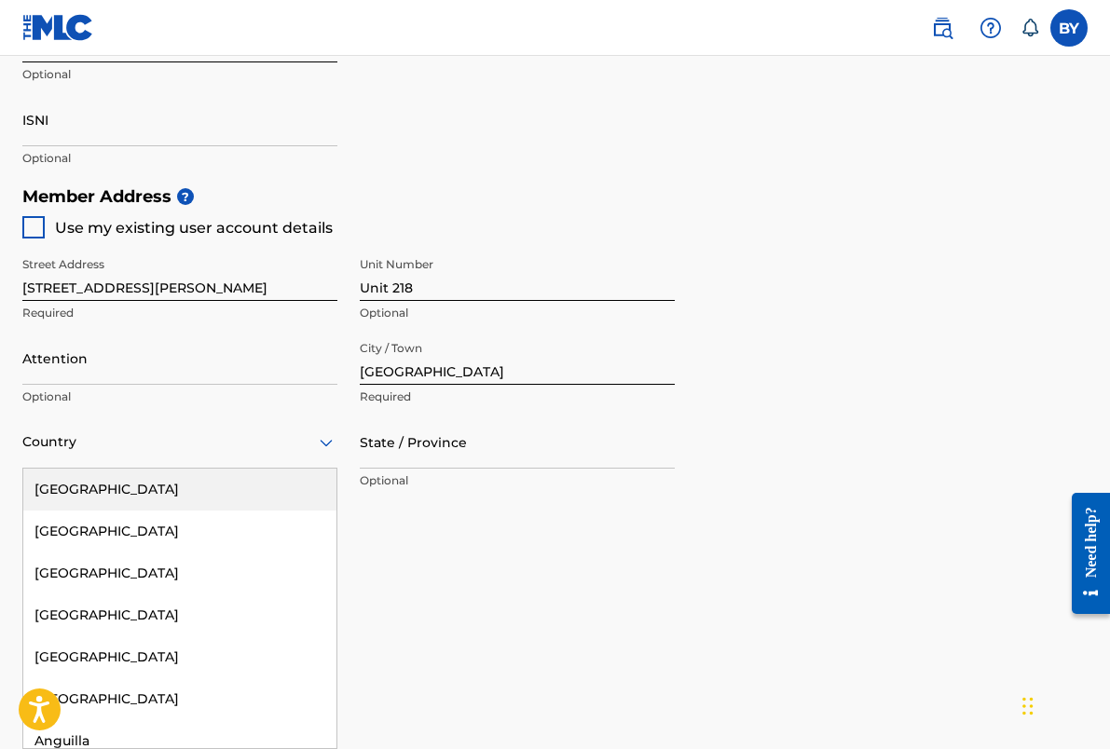
click at [294, 505] on div "United States" at bounding box center [179, 490] width 313 height 42
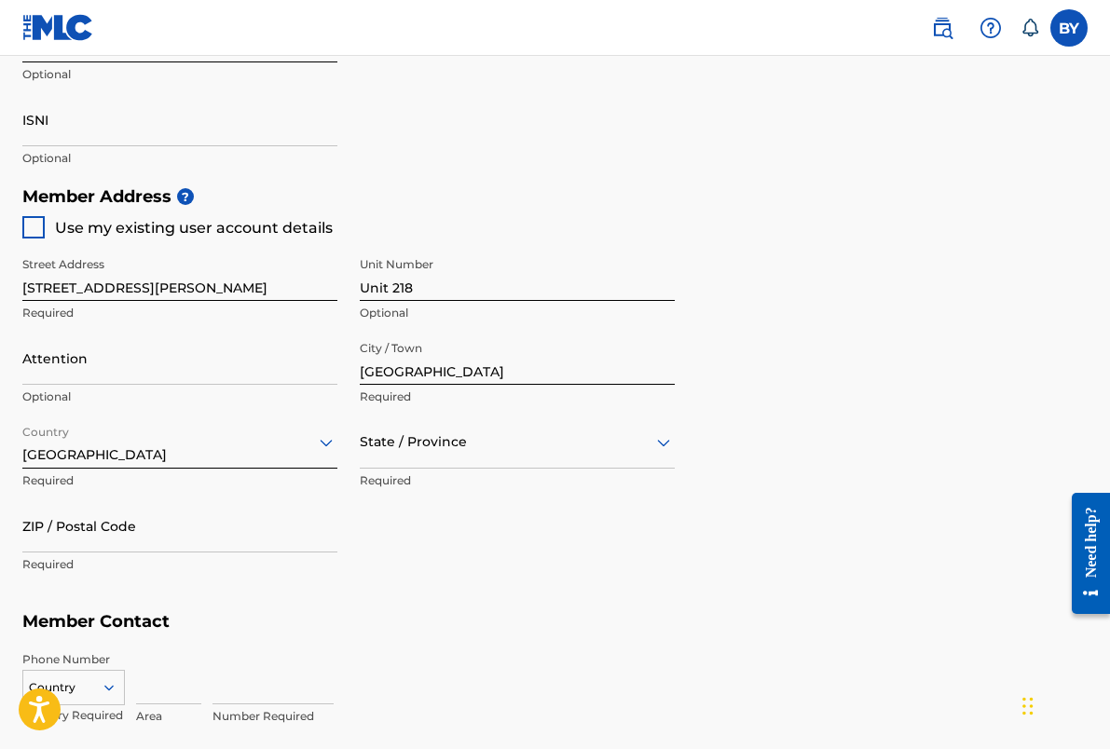
scroll to position [767, 0]
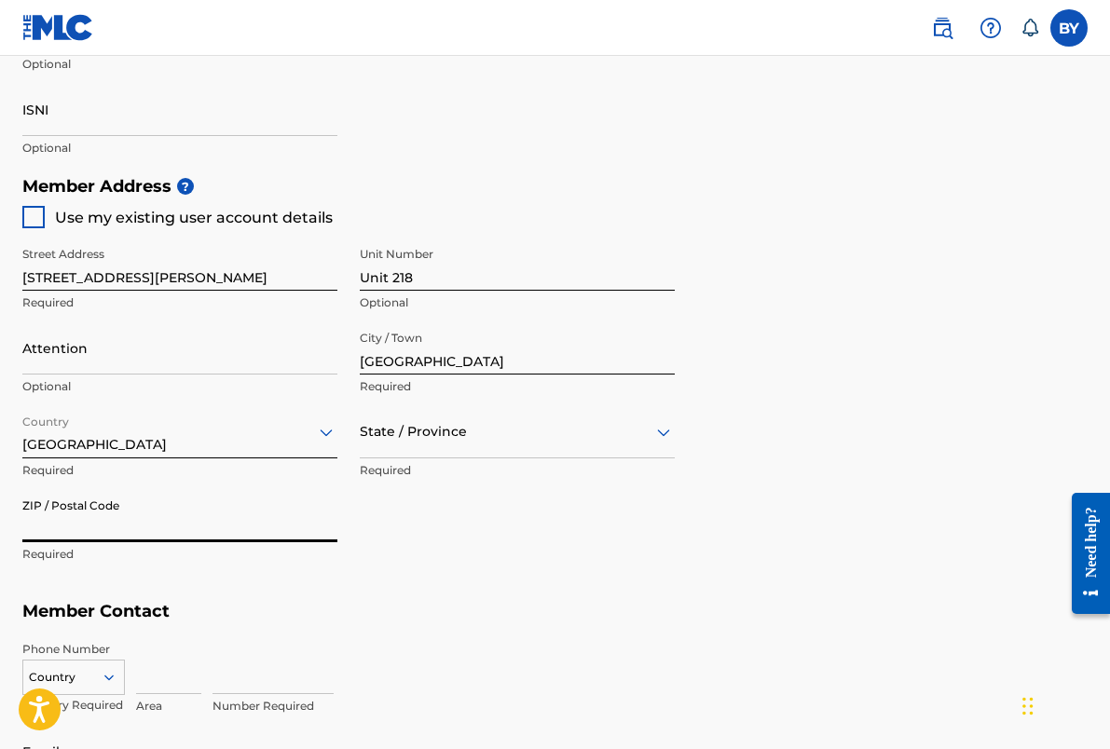
click at [254, 522] on input "ZIP / Postal Code" at bounding box center [179, 515] width 315 height 53
type input "97214"
type input "Use Default Contact (Details Above)"
type input "[GEOGRAPHIC_DATA]"
type input "OR"
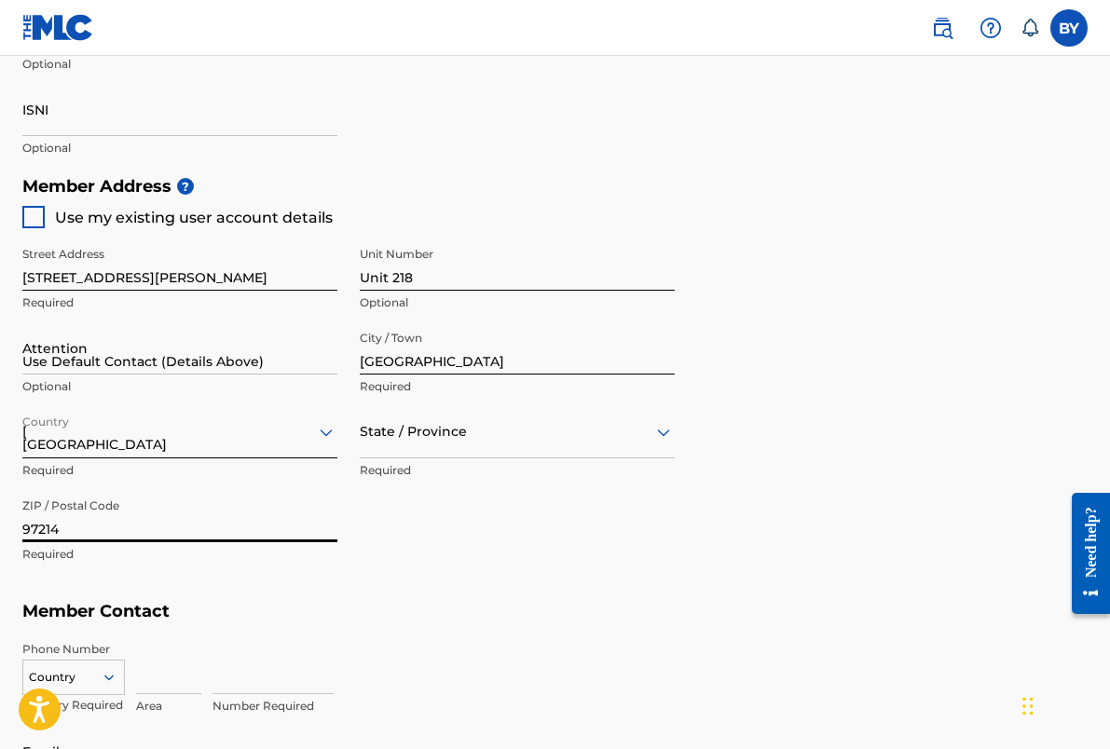
type input "347"
type input "9079643"
type input "accounting@borayoon.com"
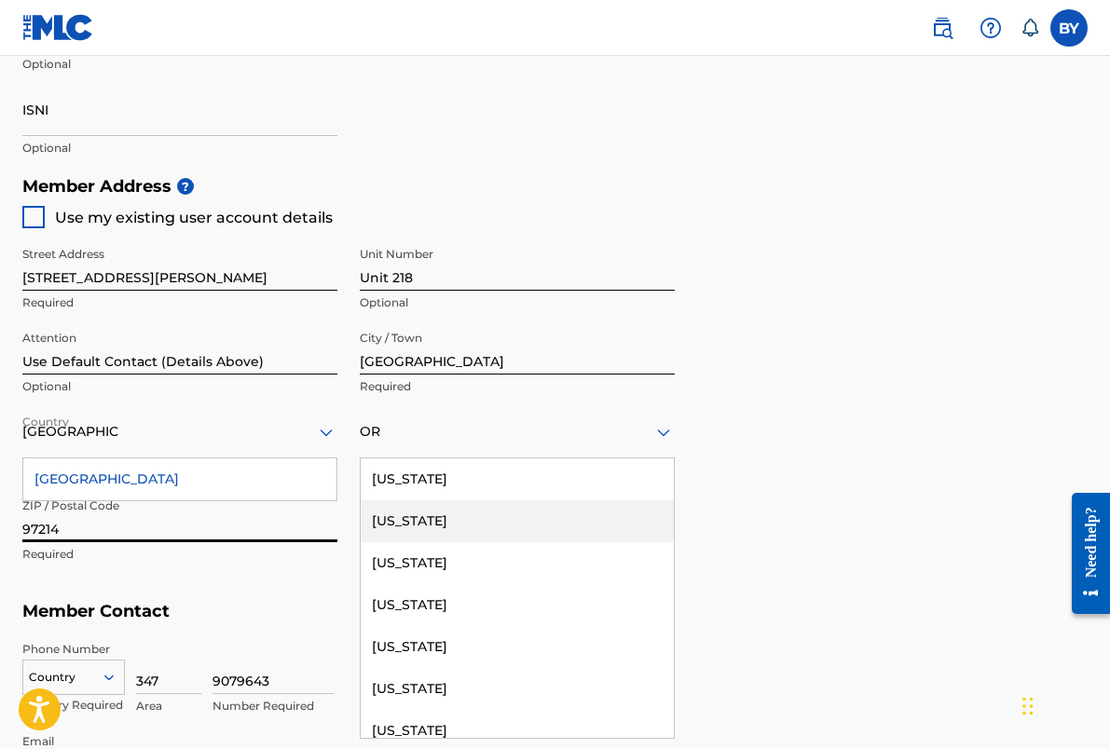
type input "97214"
click at [798, 585] on div "Member Address ? Use my existing user account details Street Address 2625 SE Ha…" at bounding box center [554, 380] width 1065 height 426
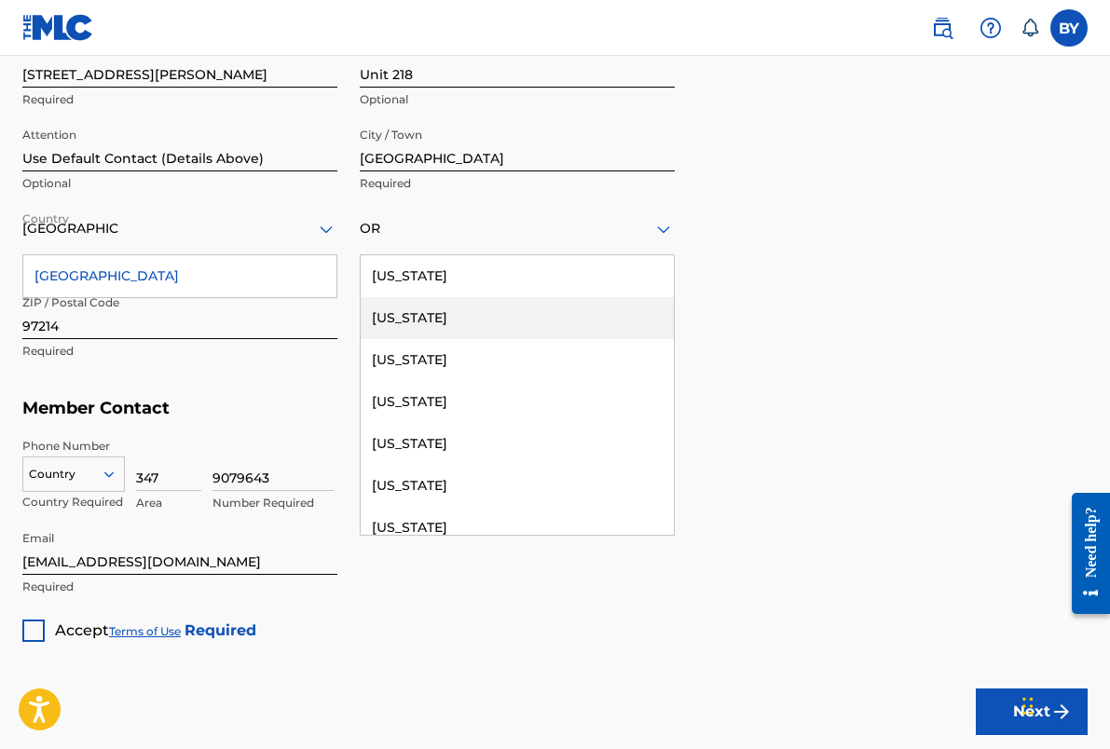
scroll to position [1091, 0]
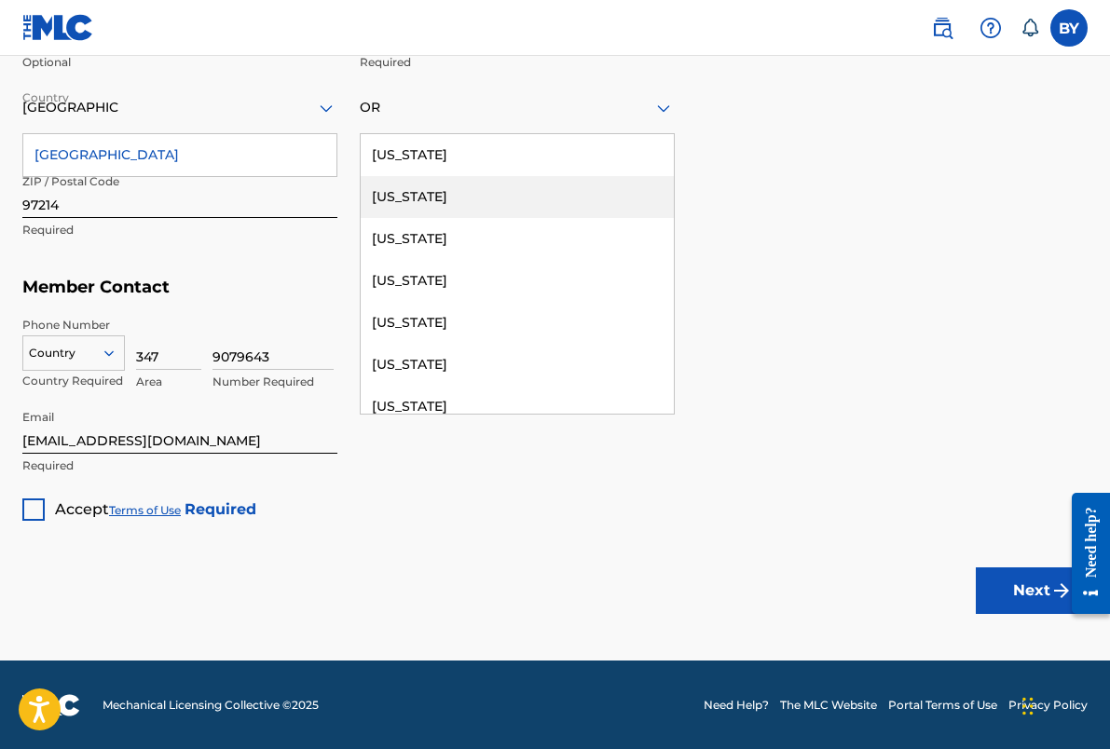
click at [33, 512] on div at bounding box center [33, 509] width 22 height 22
click at [198, 449] on input "accounting@borayoon.com" at bounding box center [179, 427] width 315 height 53
type input "[EMAIL_ADDRESS][DOMAIN_NAME]"
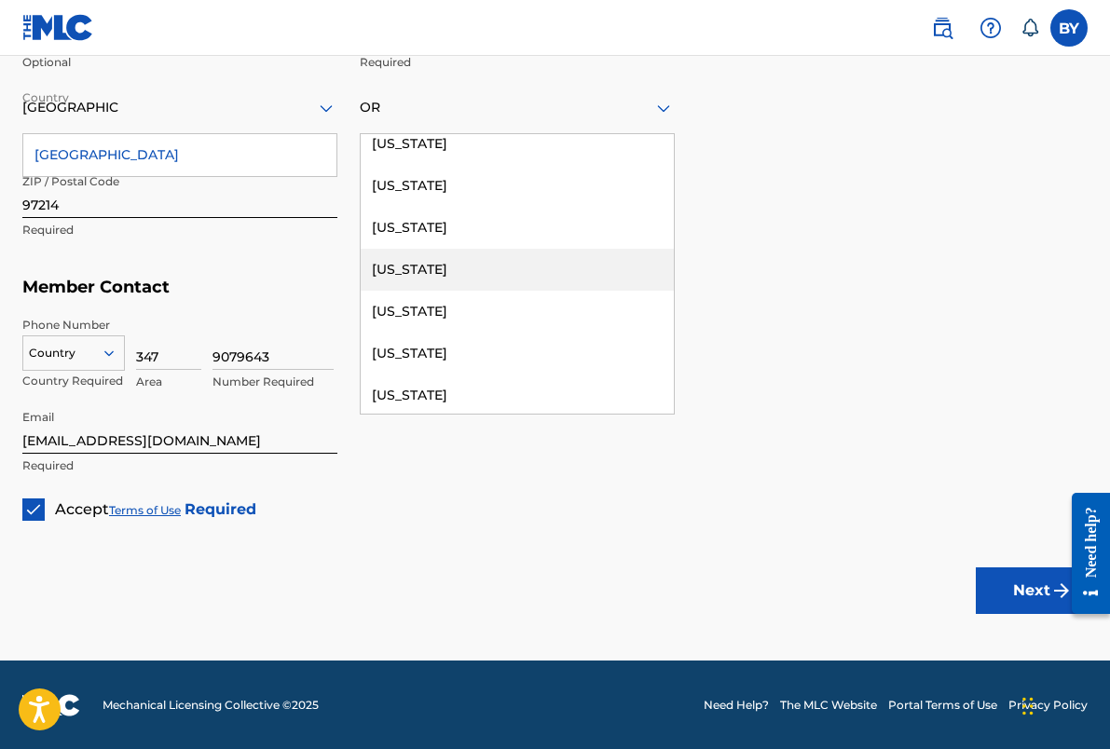
scroll to position [97, 0]
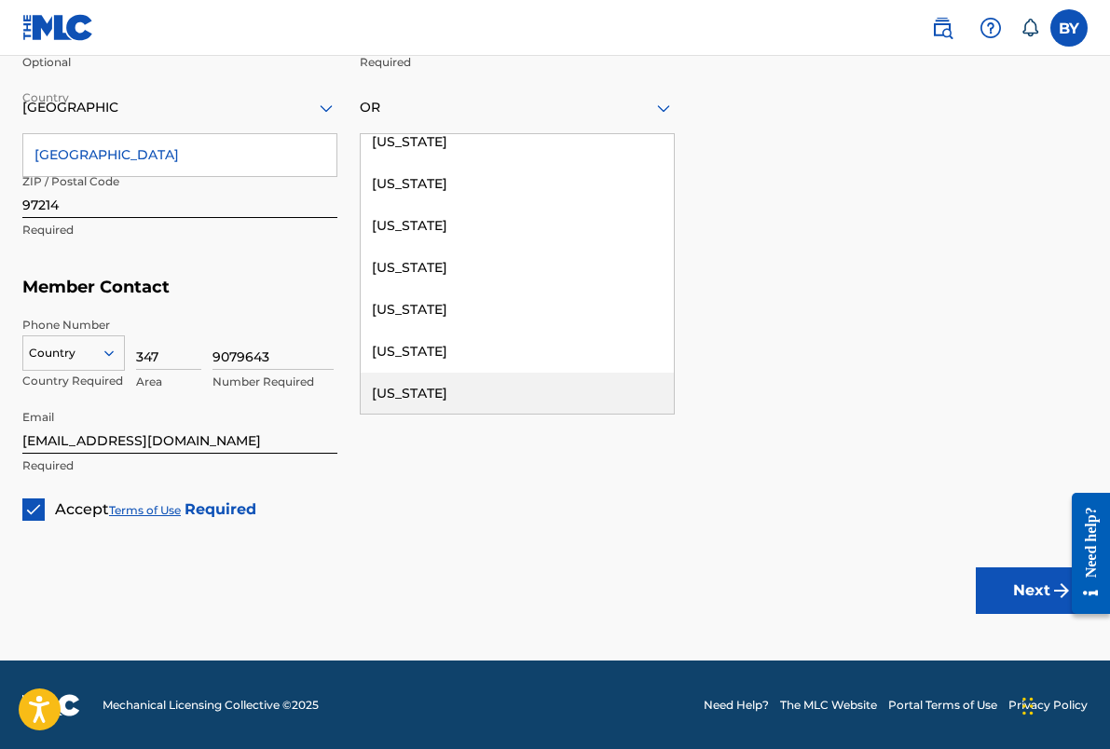
click at [577, 379] on div "[US_STATE]" at bounding box center [517, 394] width 313 height 42
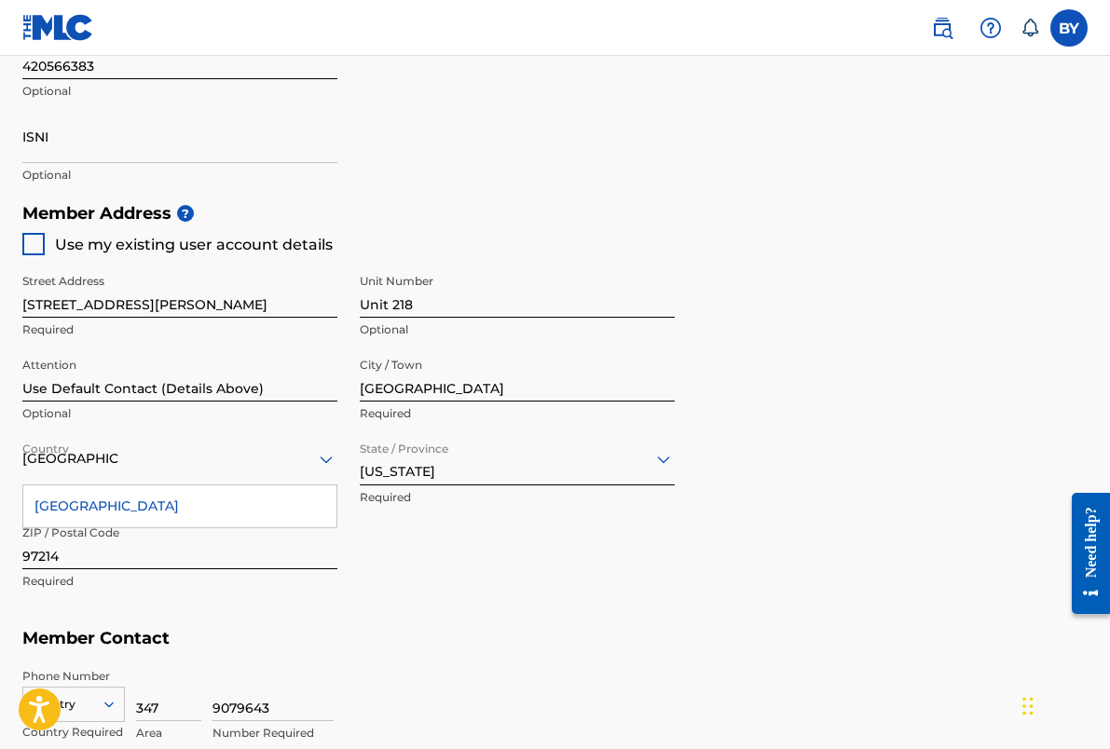
scroll to position [642, 0]
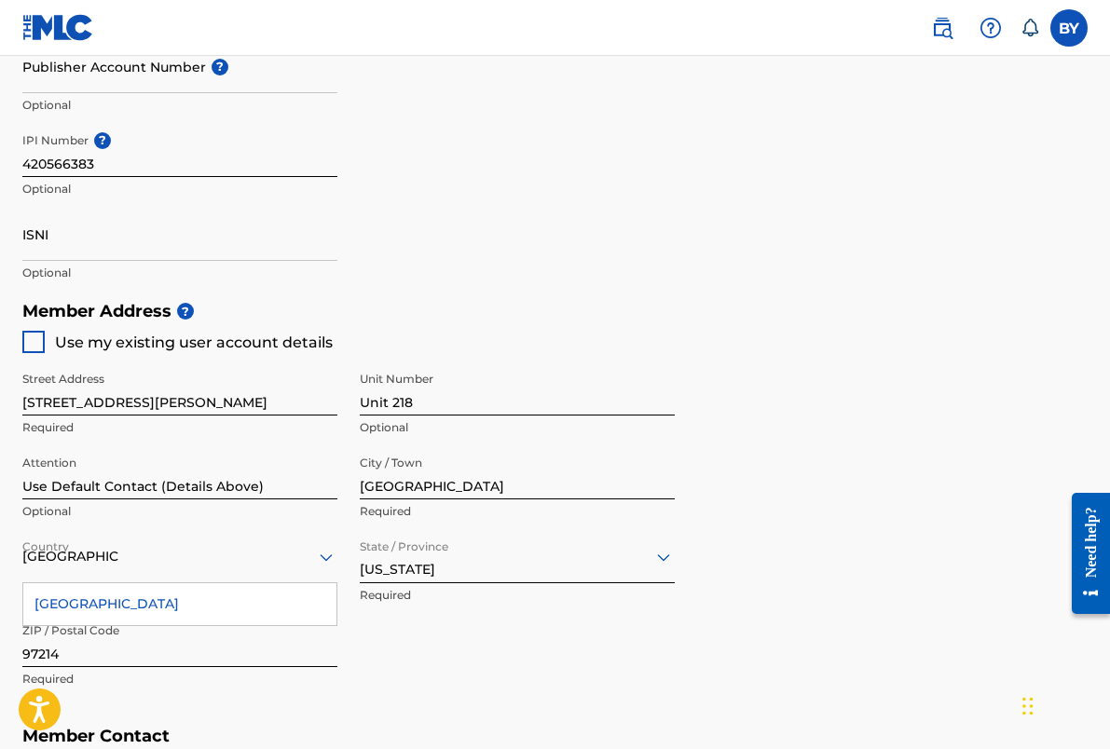
click at [48, 341] on div "Use my existing user account details" at bounding box center [177, 342] width 310 height 22
click at [35, 341] on div at bounding box center [33, 342] width 22 height 22
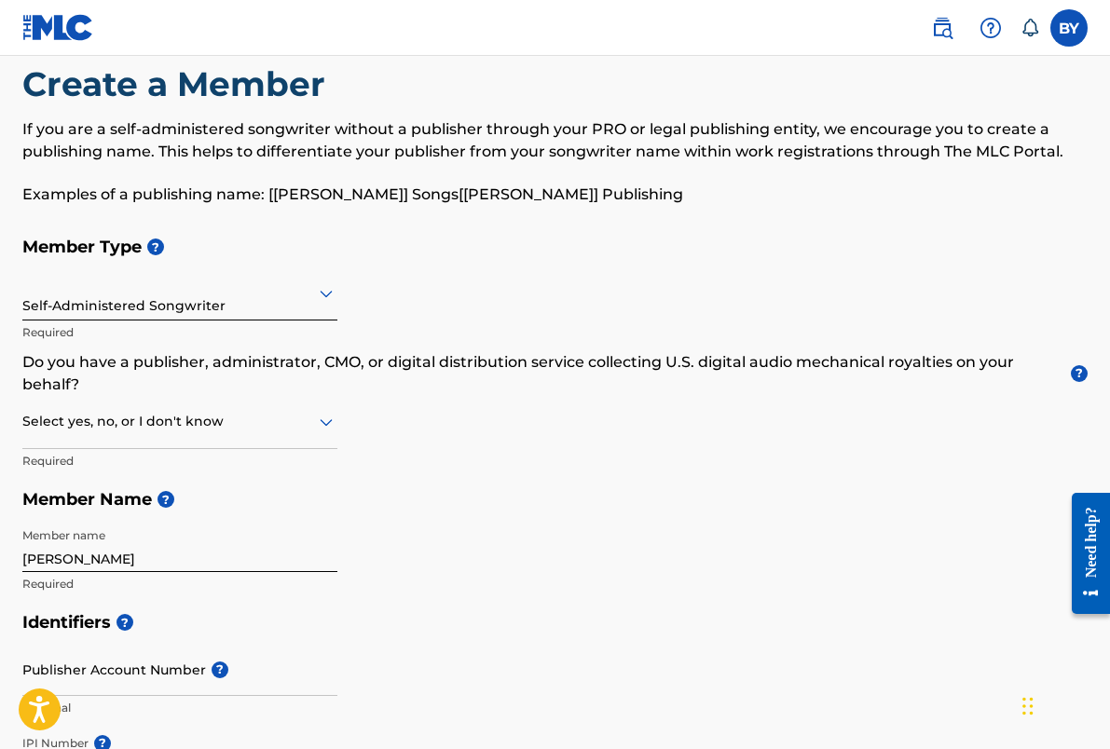
scroll to position [21, 0]
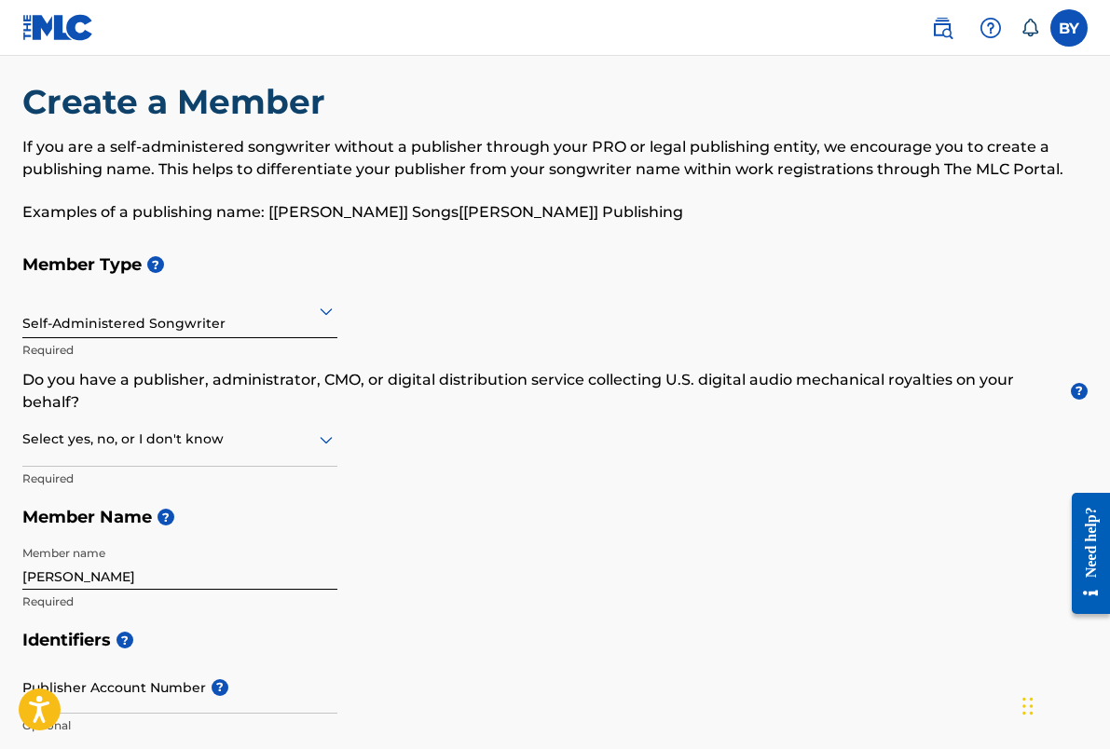
click at [261, 432] on div at bounding box center [179, 439] width 315 height 23
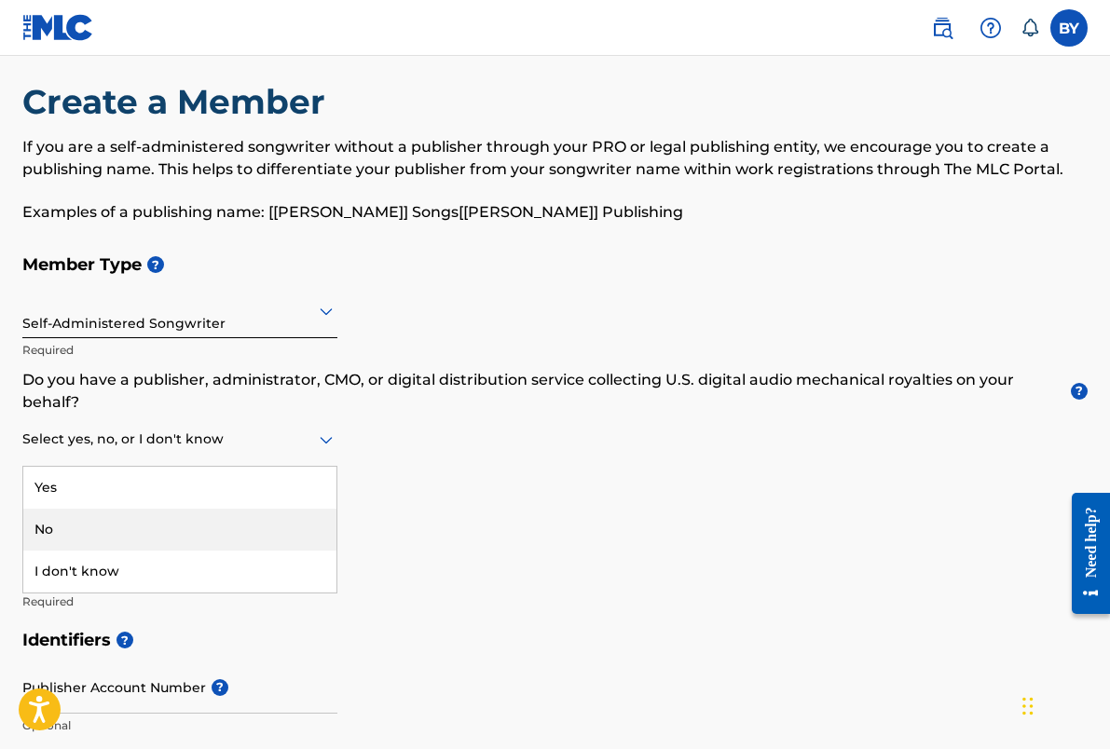
click at [207, 525] on div "No" at bounding box center [179, 530] width 313 height 42
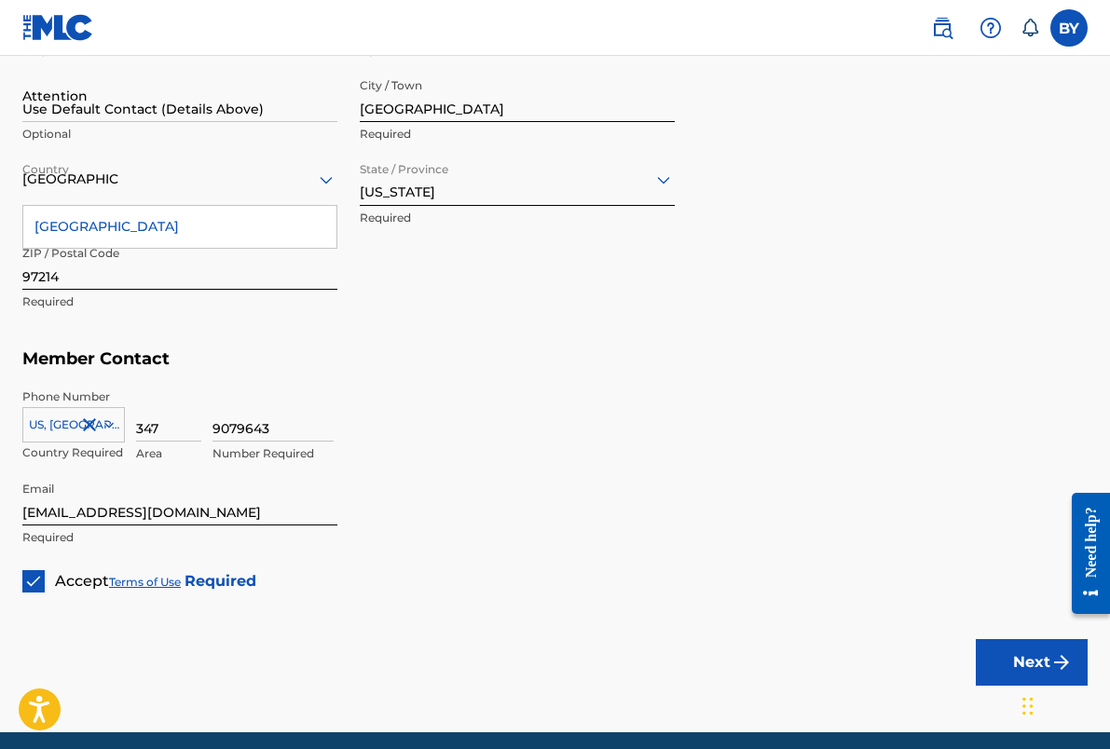
scroll to position [1091, 0]
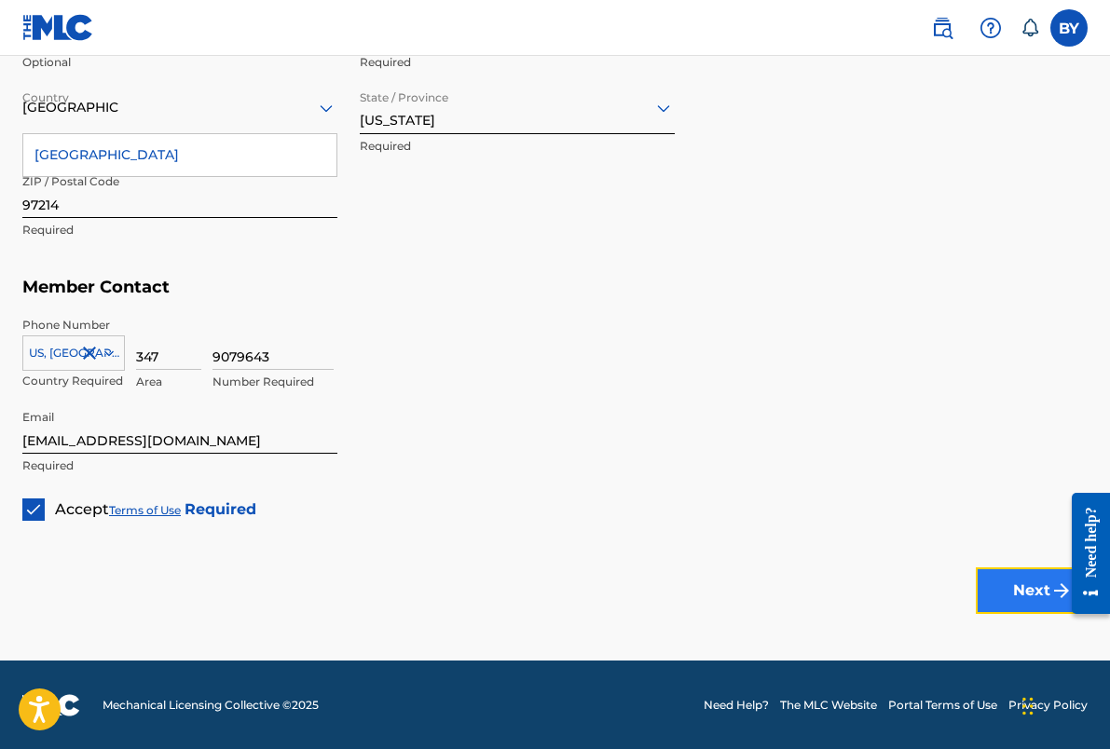
click at [996, 592] on button "Next" at bounding box center [1031, 590] width 112 height 47
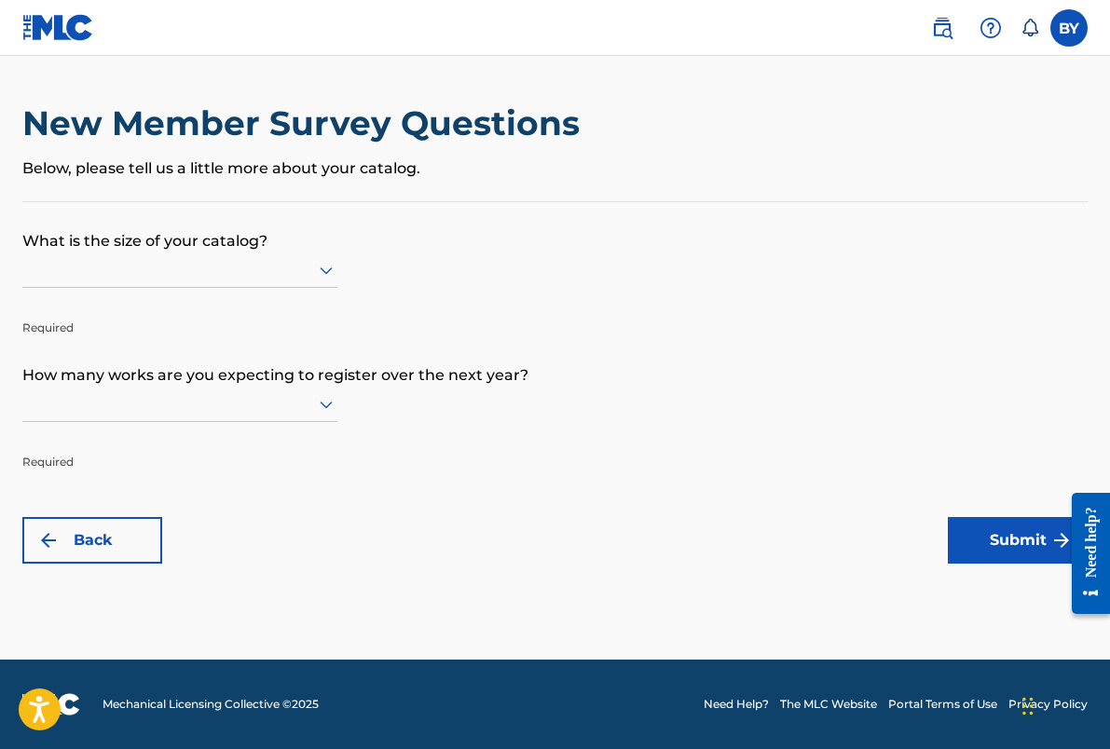
click at [227, 267] on div at bounding box center [179, 269] width 315 height 23
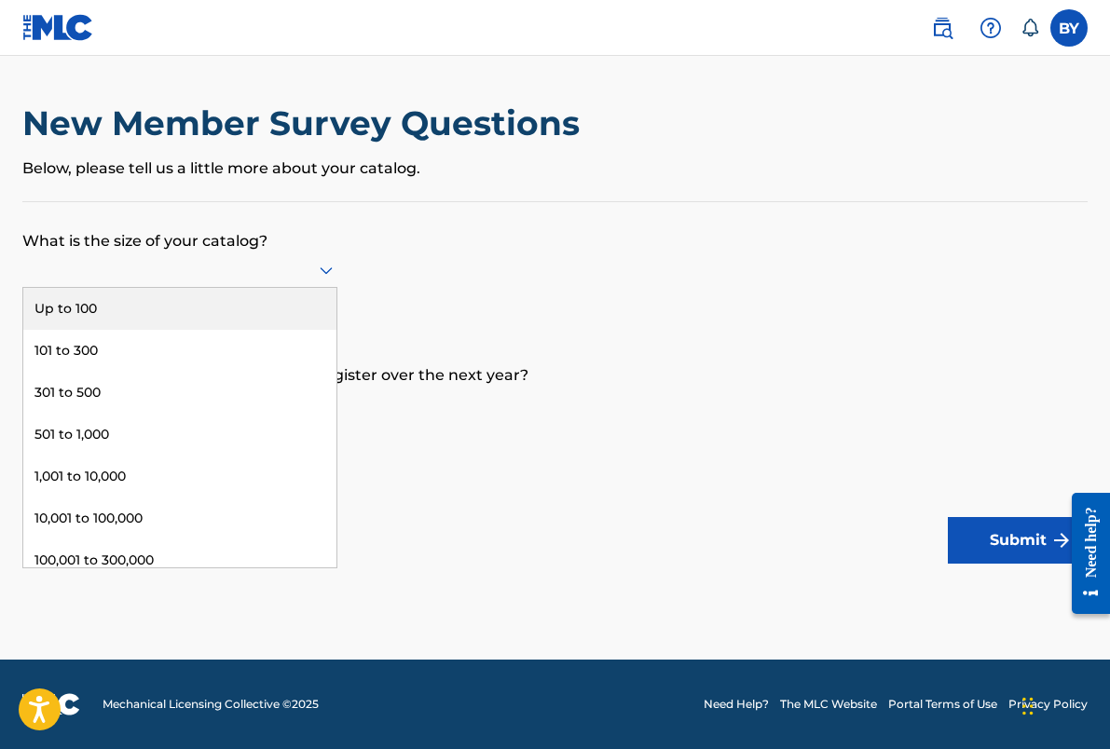
click at [204, 309] on div "Up to 100" at bounding box center [179, 309] width 313 height 42
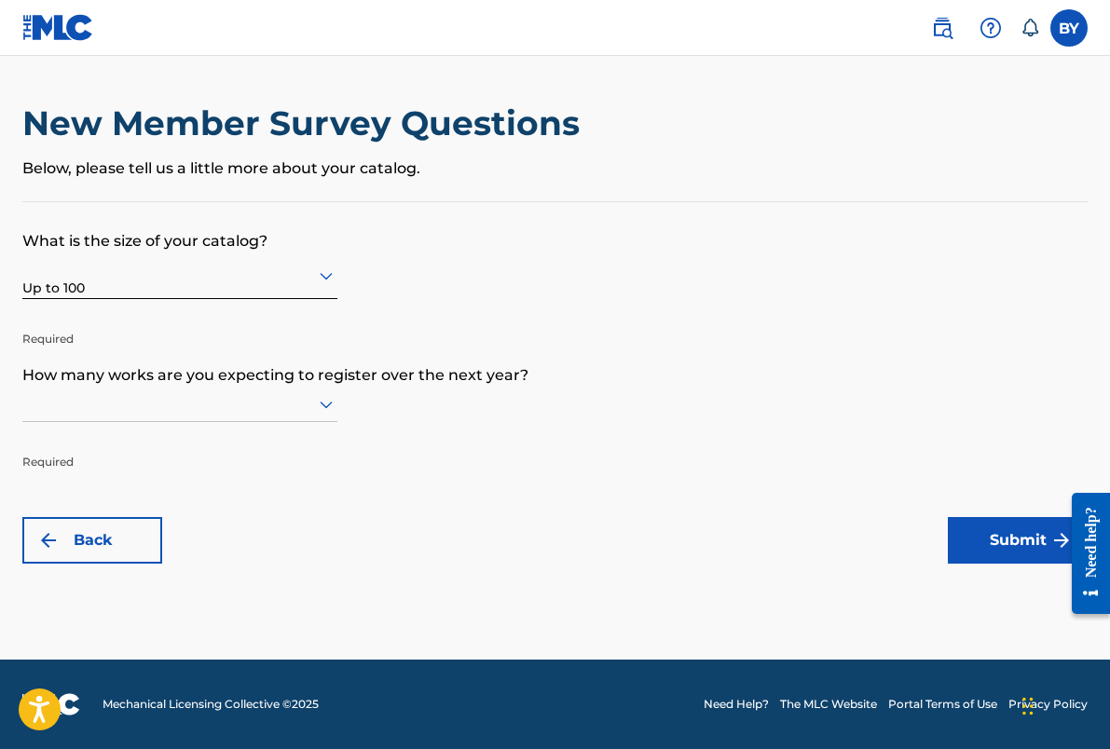
click at [158, 408] on div at bounding box center [179, 403] width 315 height 23
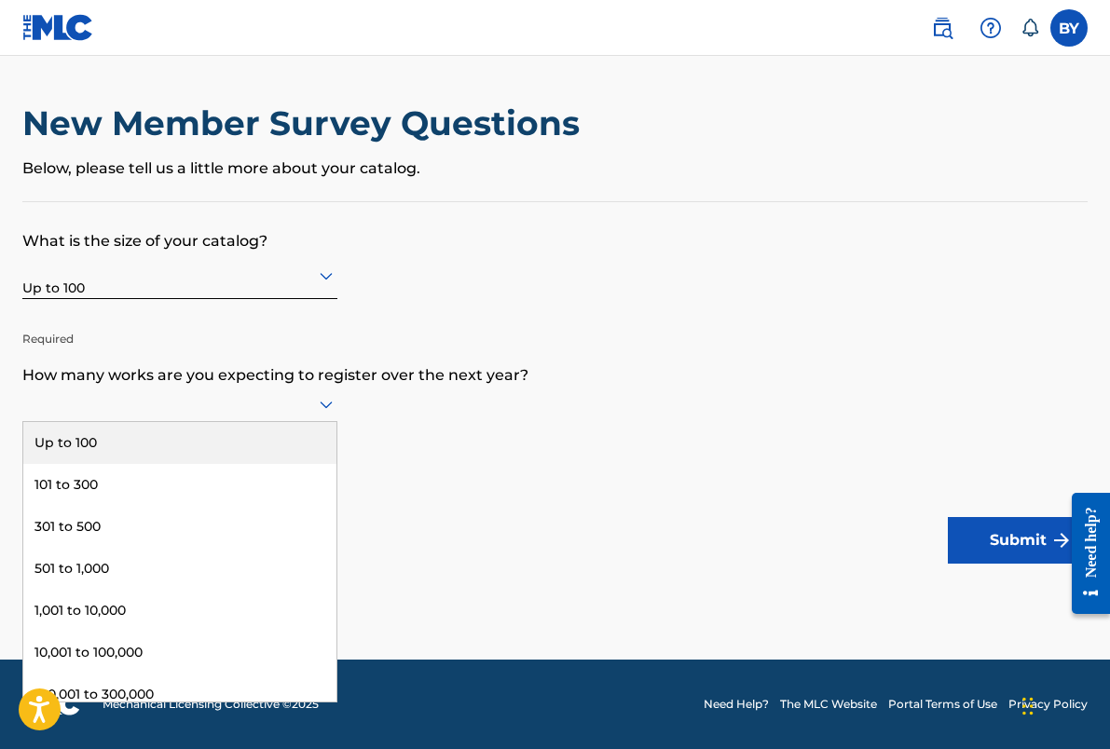
click at [151, 451] on div "Up to 100" at bounding box center [179, 443] width 313 height 42
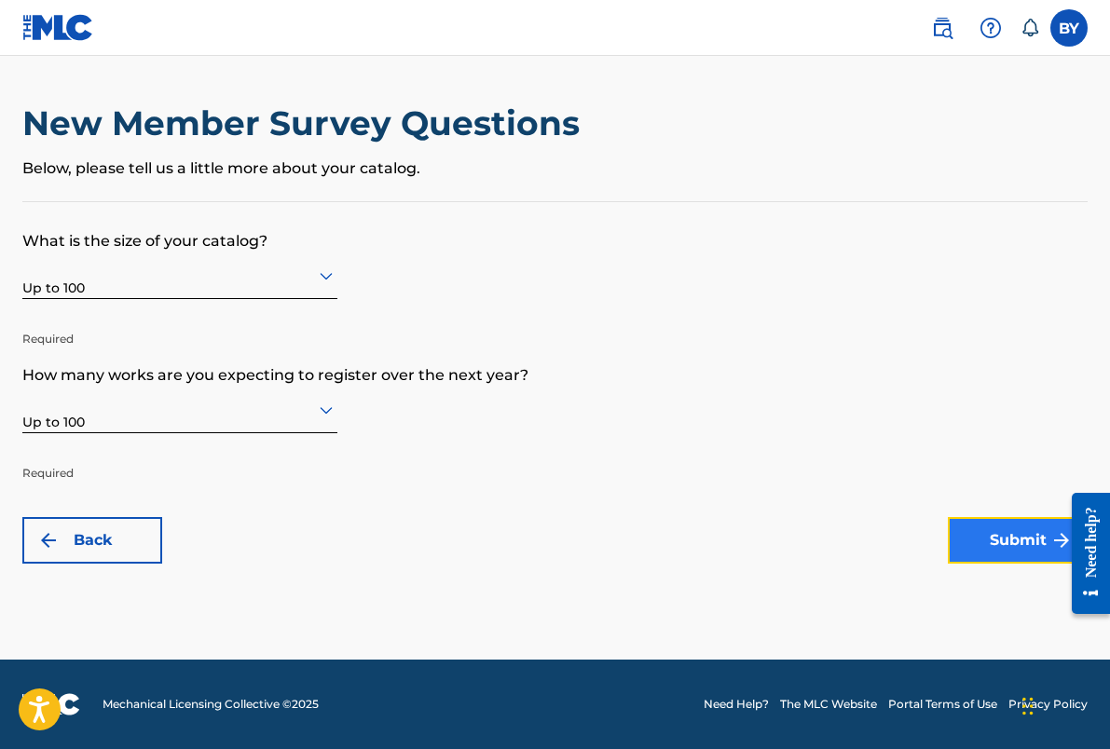
click at [976, 538] on button "Submit" at bounding box center [1017, 540] width 140 height 47
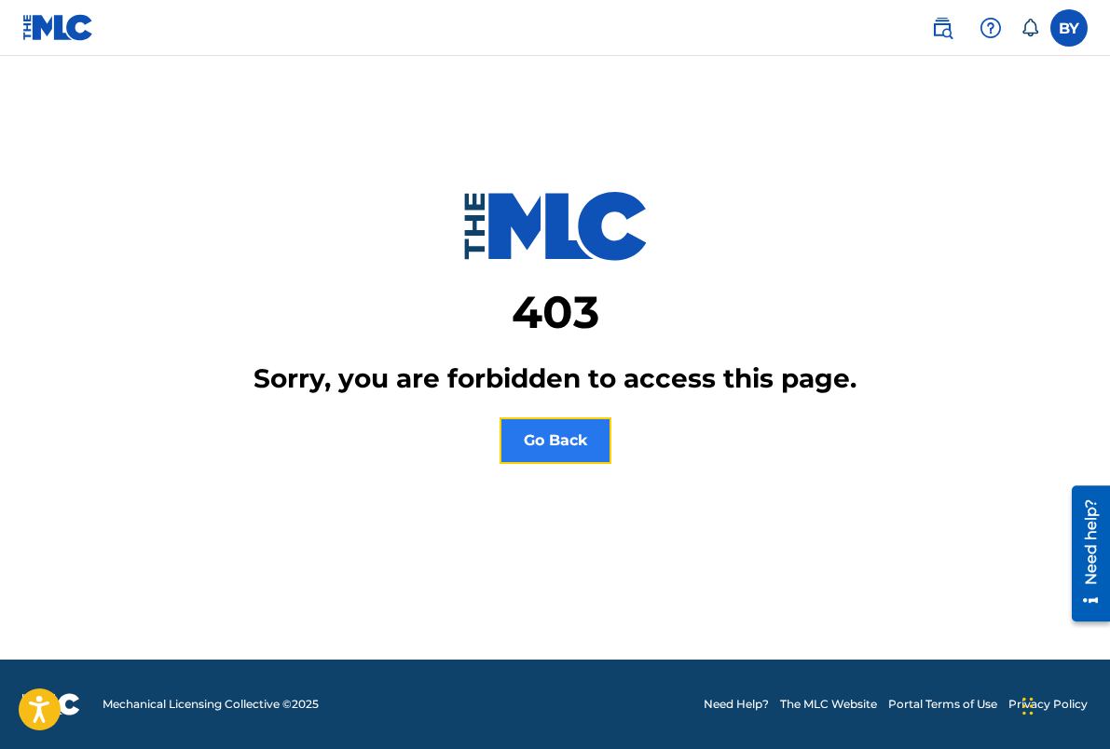
click at [587, 433] on button "Go Back" at bounding box center [555, 440] width 112 height 47
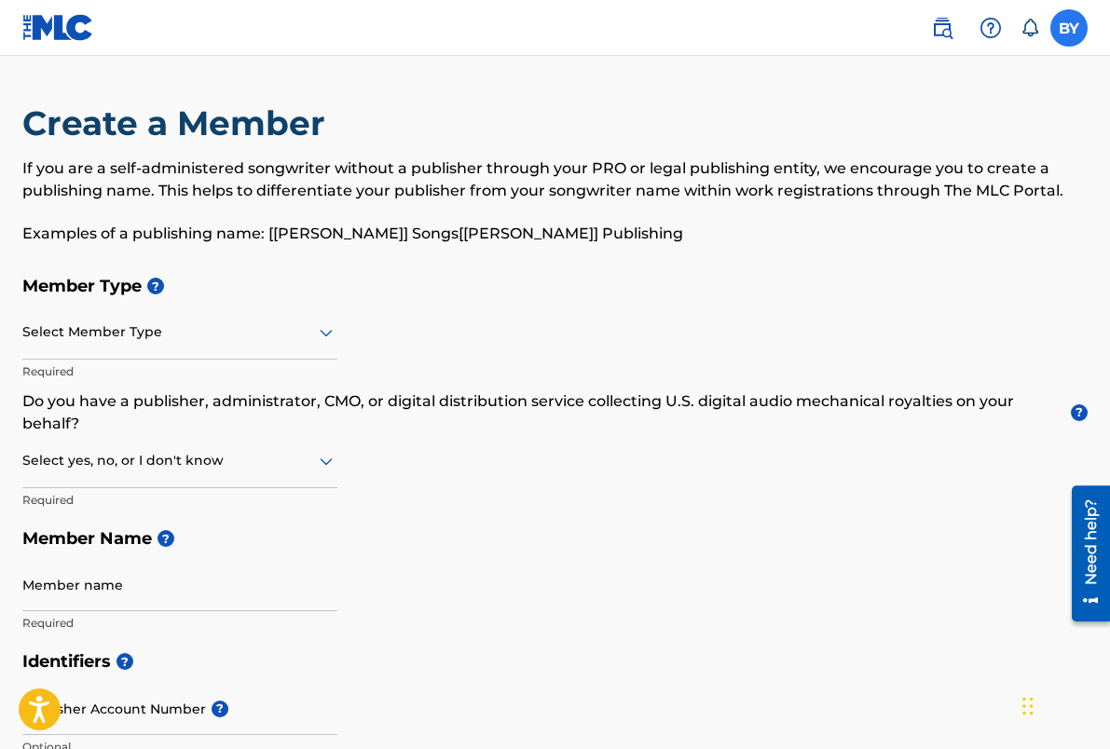
click at [1058, 26] on label at bounding box center [1068, 27] width 37 height 37
click at [1069, 28] on input "BY Bora Yoon borayoonmusic@gmail.com Notification Preferences Profile Log out" at bounding box center [1069, 28] width 0 height 0
click at [714, 149] on div "Create a Member If you are a self-administered songwriter without a publisher t…" at bounding box center [554, 184] width 1065 height 164
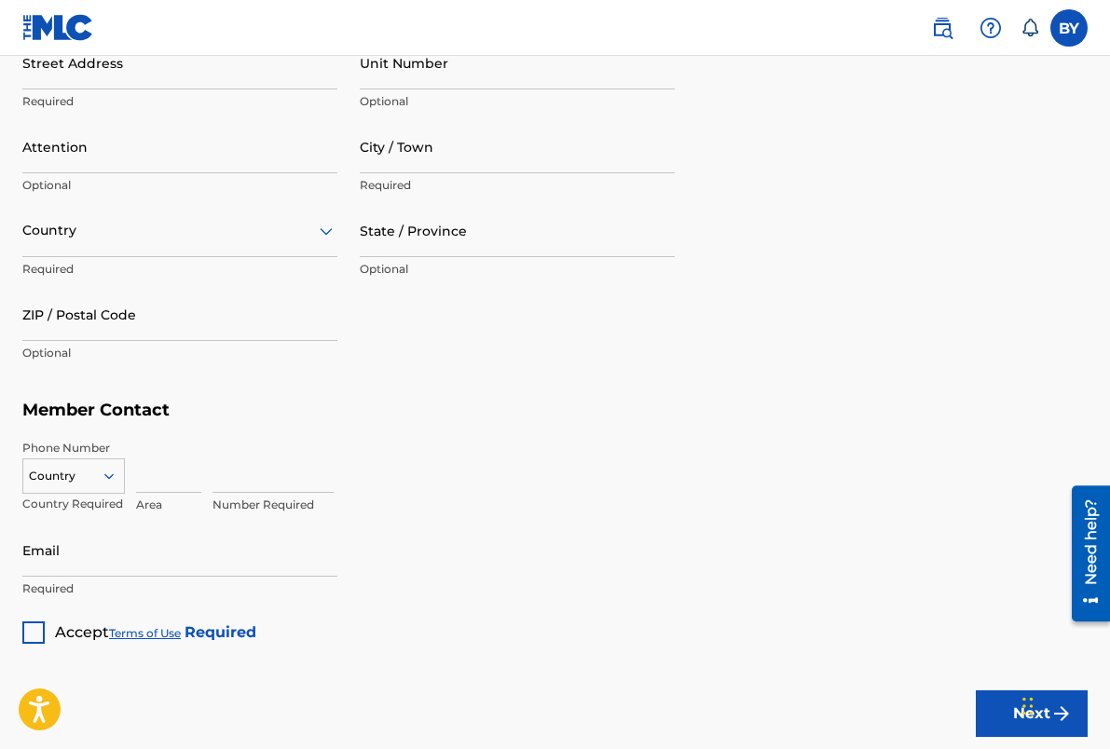
scroll to position [1091, 0]
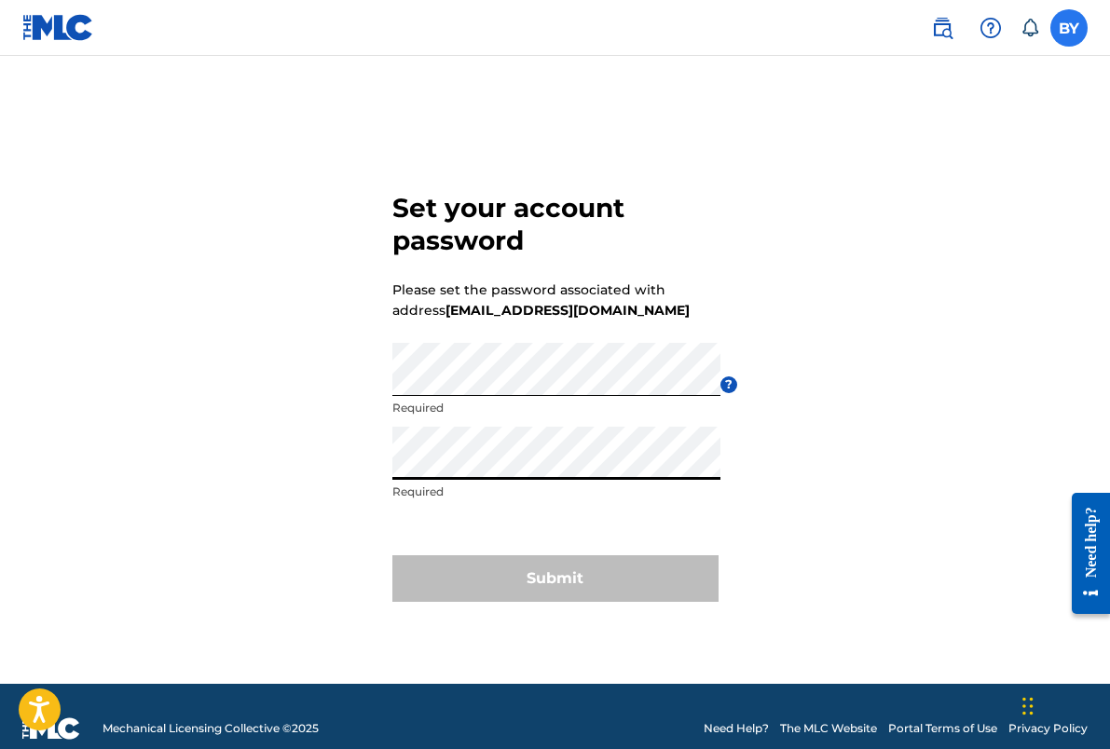
click at [1060, 20] on label at bounding box center [1068, 27] width 37 height 37
click at [1069, 28] on input "BY [PERSON_NAME] [EMAIL_ADDRESS][DOMAIN_NAME] Notification Preferences Profile …" at bounding box center [1069, 28] width 0 height 0
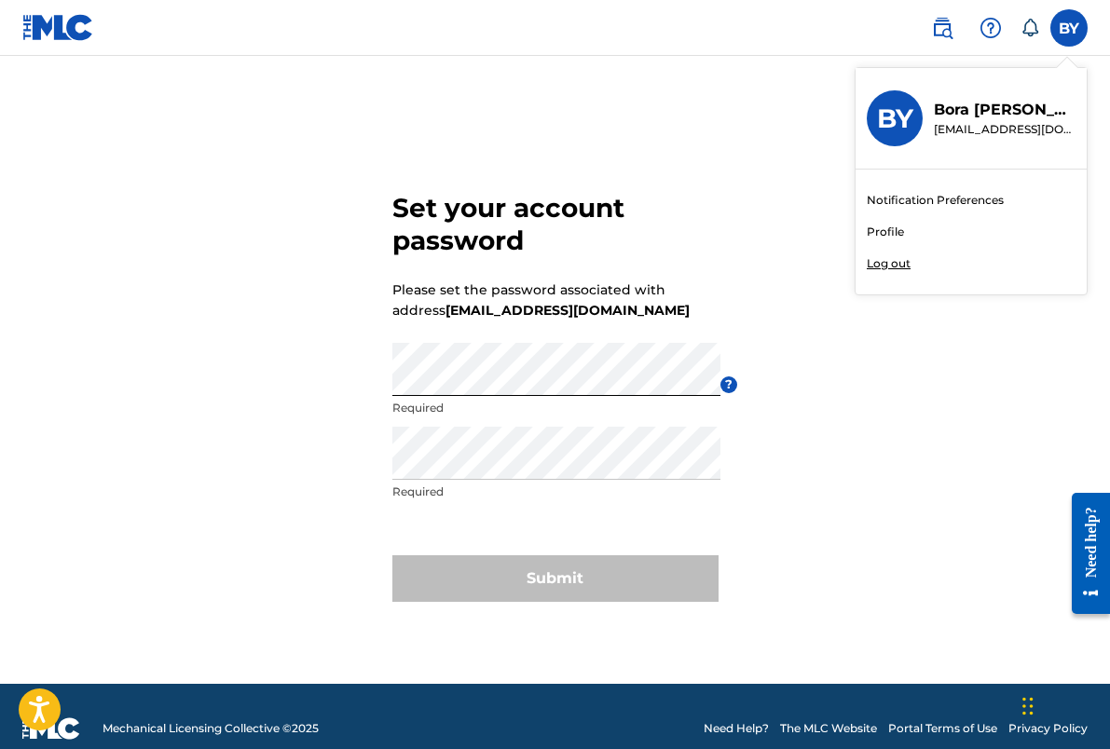
click at [997, 85] on div "BY [PERSON_NAME] [EMAIL_ADDRESS][DOMAIN_NAME]" at bounding box center [970, 119] width 231 height 102
click at [1069, 28] on input "BY [PERSON_NAME] [EMAIL_ADDRESS][DOMAIN_NAME] Notification Preferences Profile …" at bounding box center [1069, 28] width 0 height 0
click at [896, 230] on link "Profile" at bounding box center [884, 232] width 37 height 17
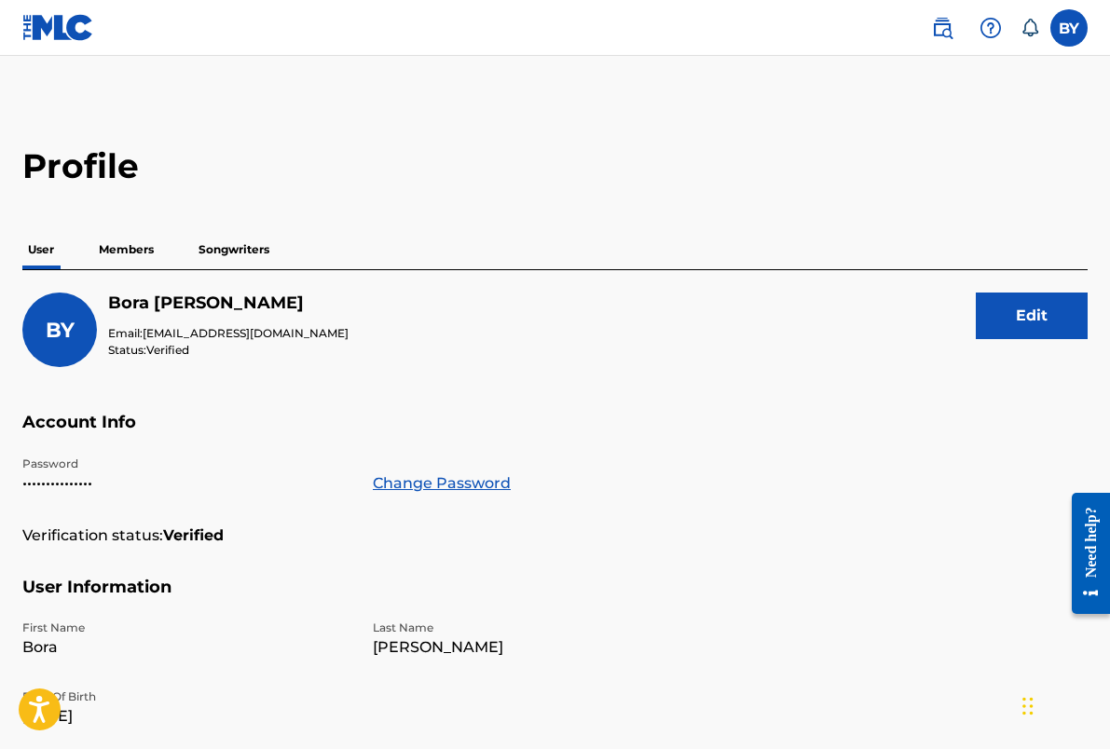
click at [783, 341] on div "BY [PERSON_NAME] Email: [EMAIL_ADDRESS][DOMAIN_NAME] Status: Verified Edit" at bounding box center [554, 352] width 1065 height 119
click at [418, 472] on link "Change Password" at bounding box center [442, 483] width 138 height 22
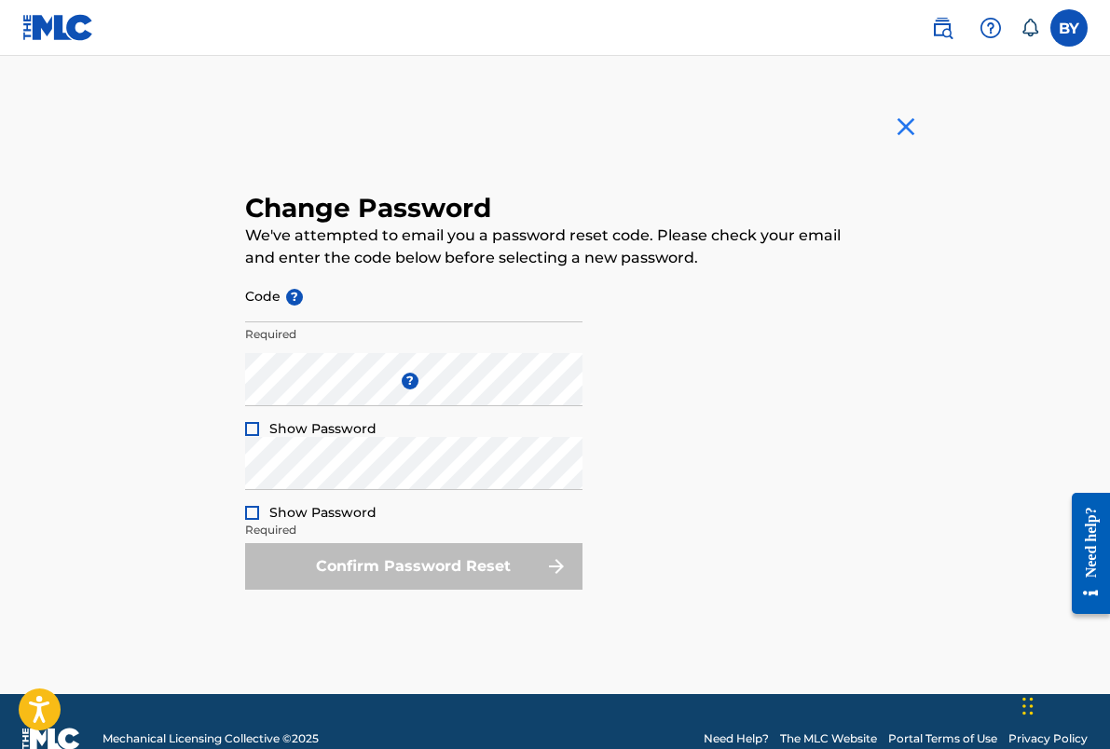
click at [899, 128] on img at bounding box center [906, 127] width 30 height 30
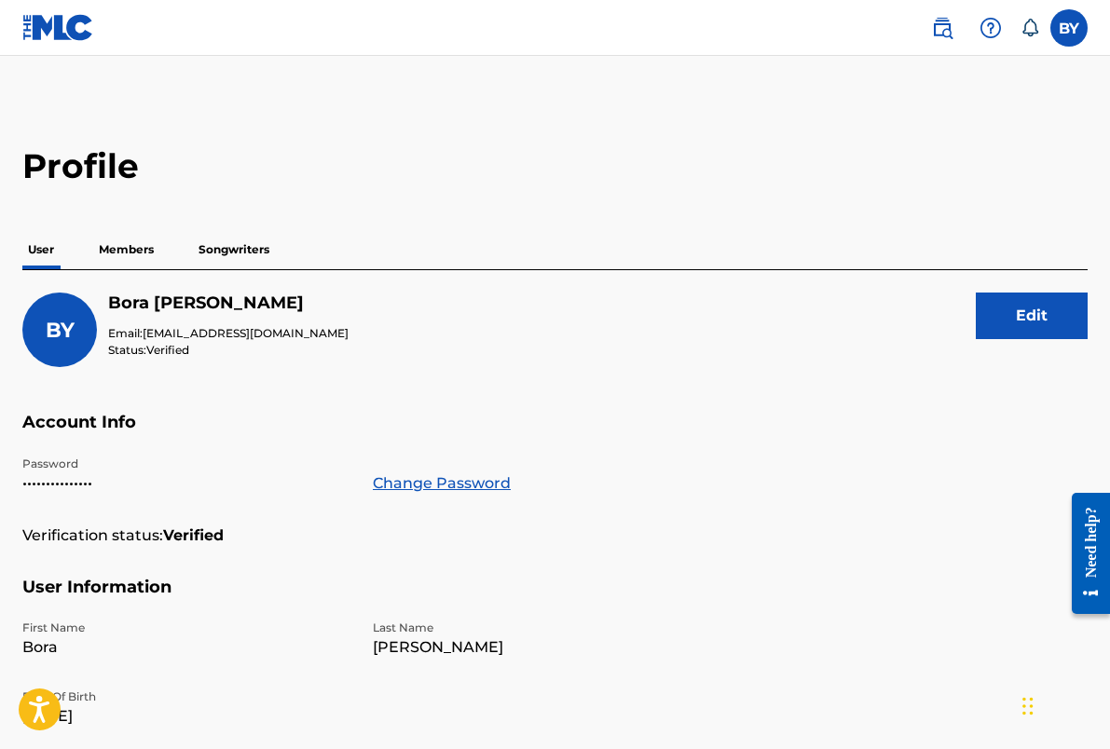
click at [721, 191] on div "Profile User Members Songwriters BY [PERSON_NAME] Email: [EMAIL_ADDRESS][DOMAIN…" at bounding box center [555, 632] width 1110 height 974
click at [1063, 25] on label at bounding box center [1068, 27] width 37 height 37
click at [1069, 28] on input "BY [PERSON_NAME] [EMAIL_ADDRESS][DOMAIN_NAME] Notification Preferences Profile …" at bounding box center [1069, 28] width 0 height 0
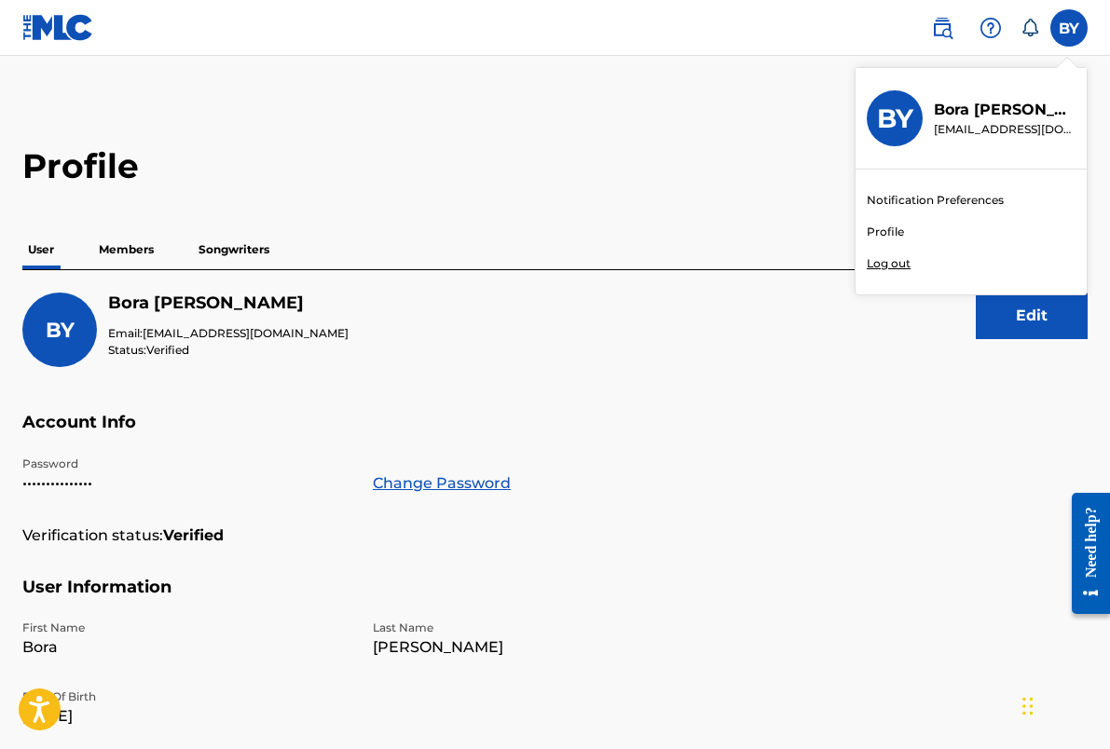
click at [874, 262] on p "Log out" at bounding box center [888, 263] width 44 height 17
click at [1069, 28] on input "BY [PERSON_NAME] [EMAIL_ADDRESS][DOMAIN_NAME] Notification Preferences Profile …" at bounding box center [1069, 28] width 0 height 0
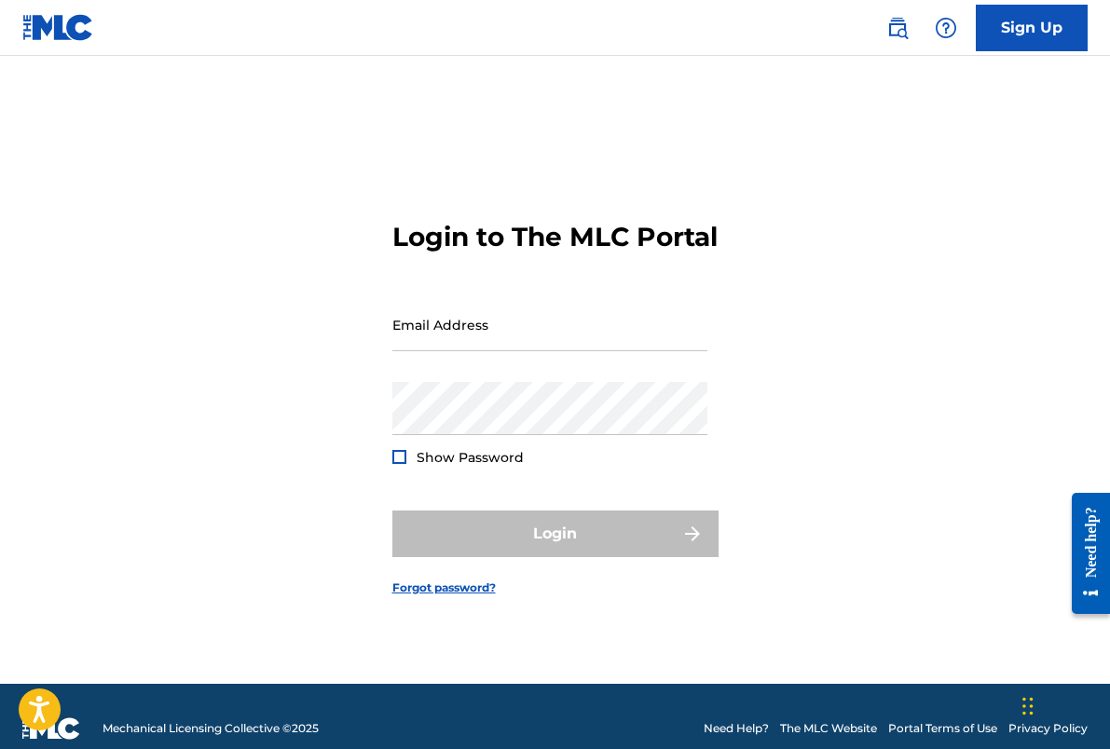
click at [858, 279] on div "Login to The MLC Portal Email Address Password Show Password Login Forgot passw…" at bounding box center [555, 392] width 1110 height 581
click at [561, 351] on input "Email Address" at bounding box center [549, 324] width 315 height 53
type input "[EMAIL_ADDRESS][DOMAIN_NAME]"
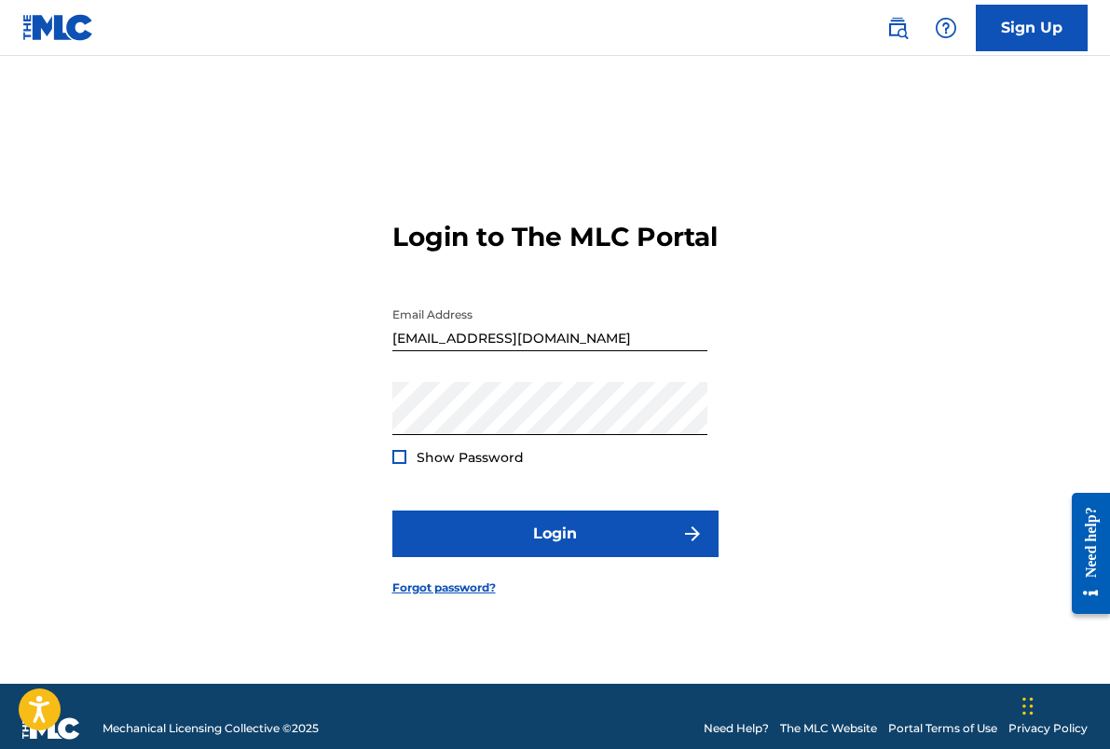
click at [406, 467] on div "Show Password" at bounding box center [457, 457] width 131 height 19
click at [400, 464] on div at bounding box center [399, 457] width 14 height 14
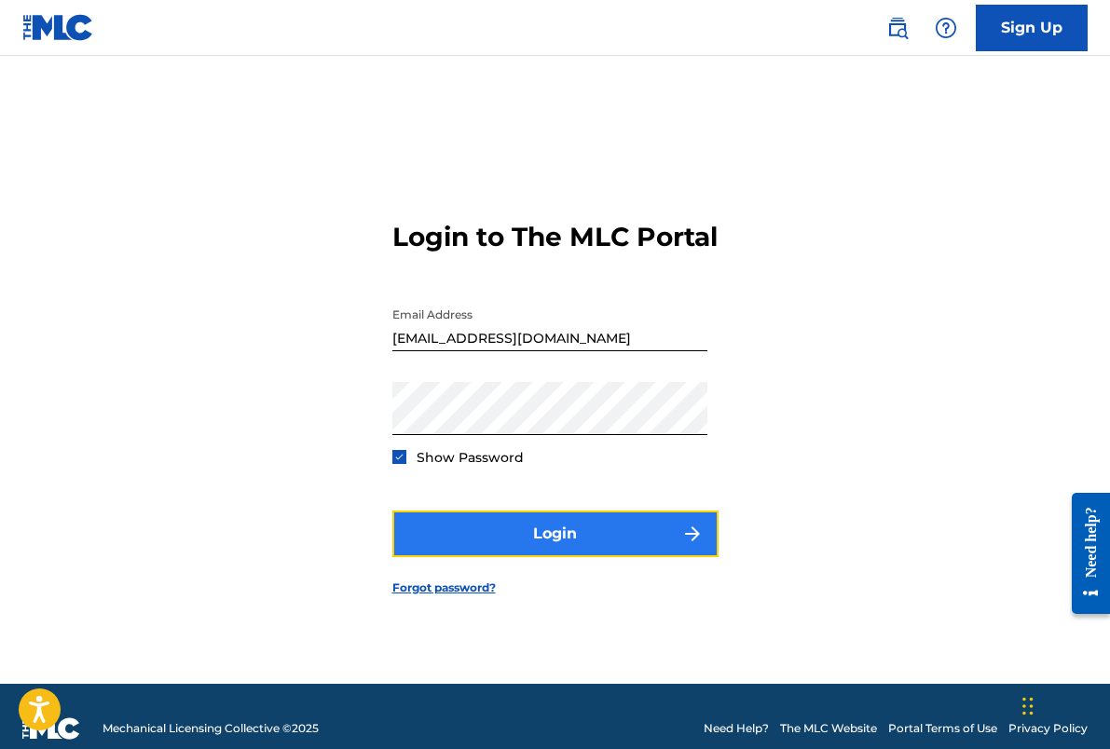
click at [419, 538] on button "Login" at bounding box center [555, 534] width 326 height 47
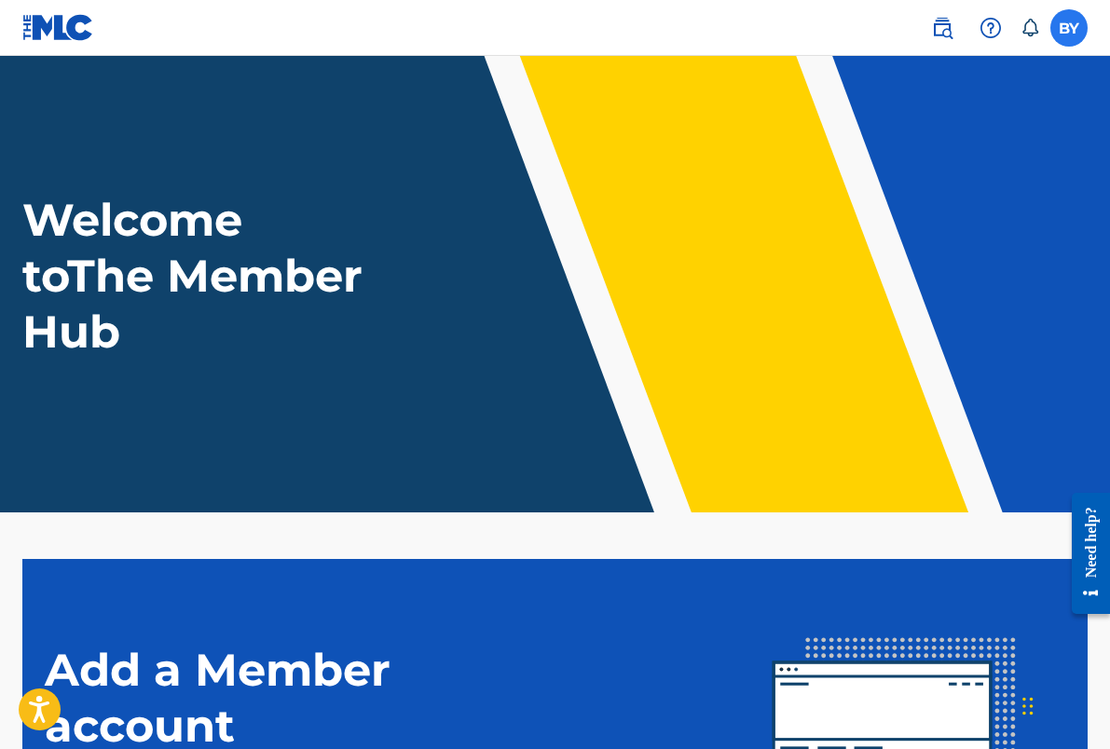
click at [1055, 33] on label at bounding box center [1068, 27] width 37 height 37
click at [1069, 28] on input "BY [PERSON_NAME] [EMAIL_ADDRESS][DOMAIN_NAME] Notification Preferences Profile …" at bounding box center [1069, 28] width 0 height 0
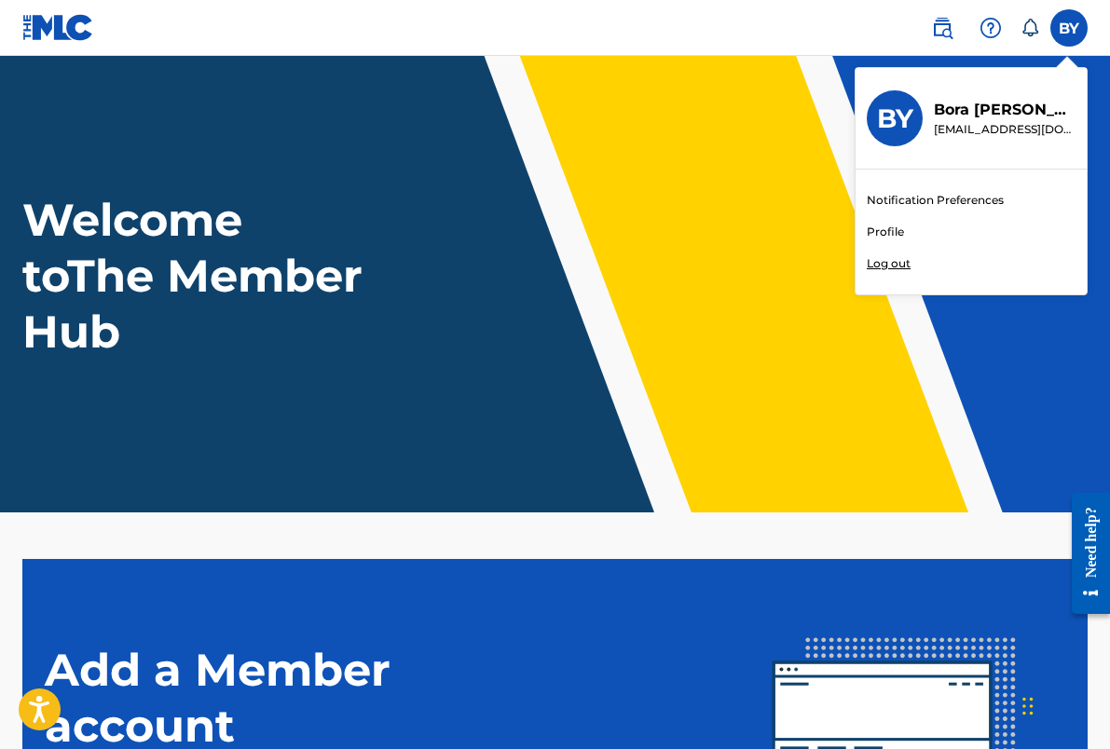
click at [892, 227] on link "Profile" at bounding box center [884, 232] width 37 height 17
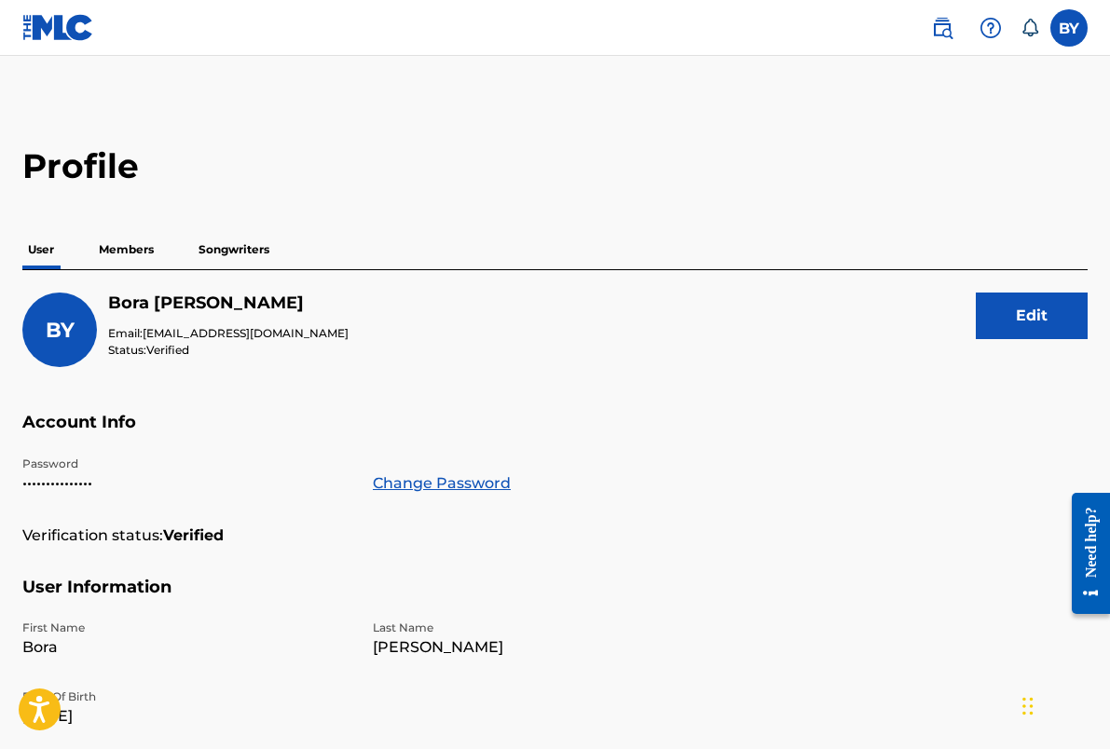
click at [89, 254] on div "User Members Songwriters" at bounding box center [554, 249] width 1065 height 39
click at [117, 242] on p "Members" at bounding box center [126, 249] width 66 height 39
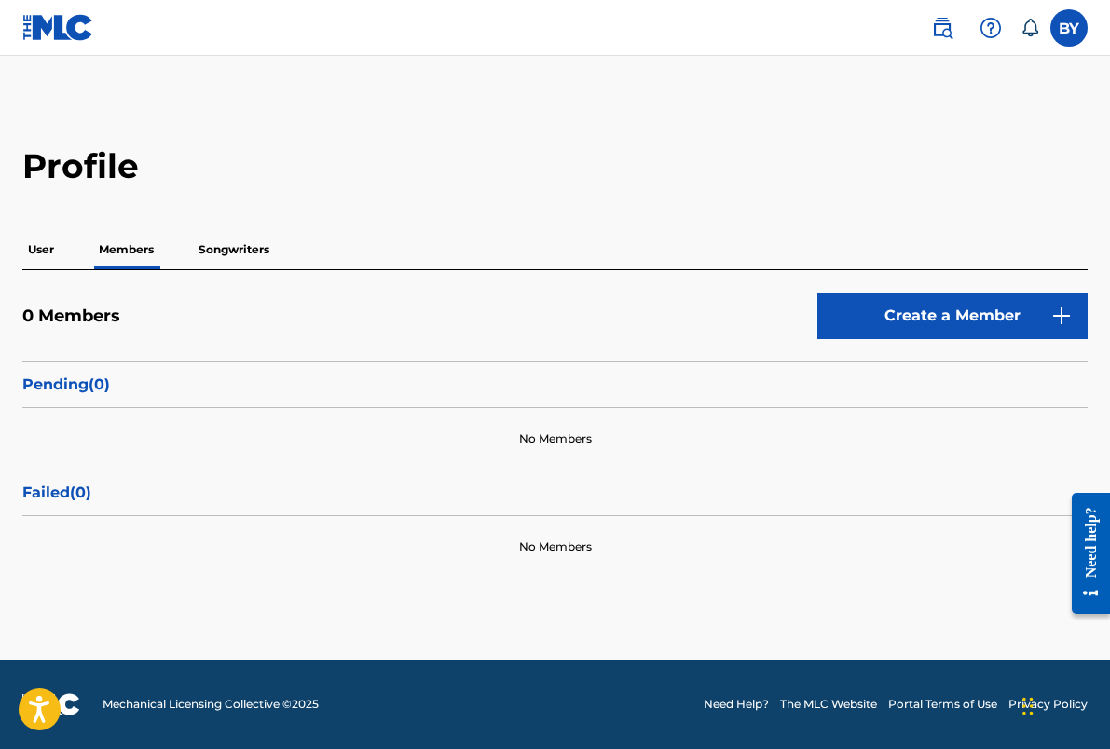
click at [29, 255] on p "User" at bounding box center [40, 249] width 37 height 39
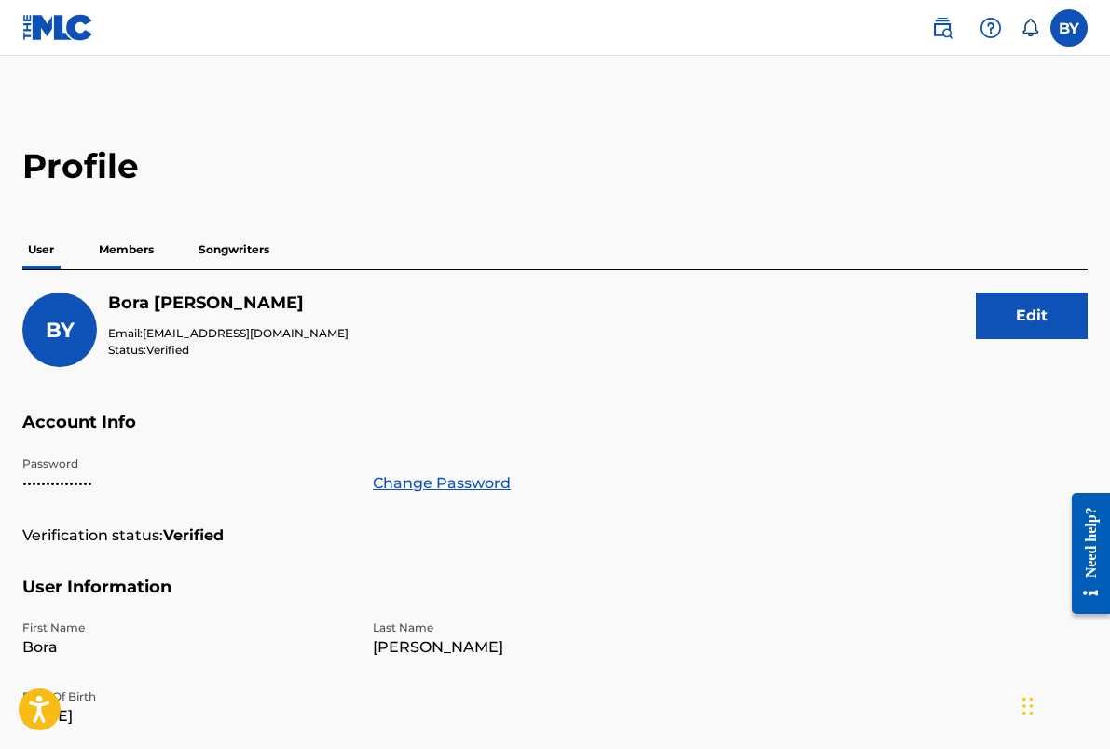
click at [138, 256] on p "Members" at bounding box center [126, 249] width 66 height 39
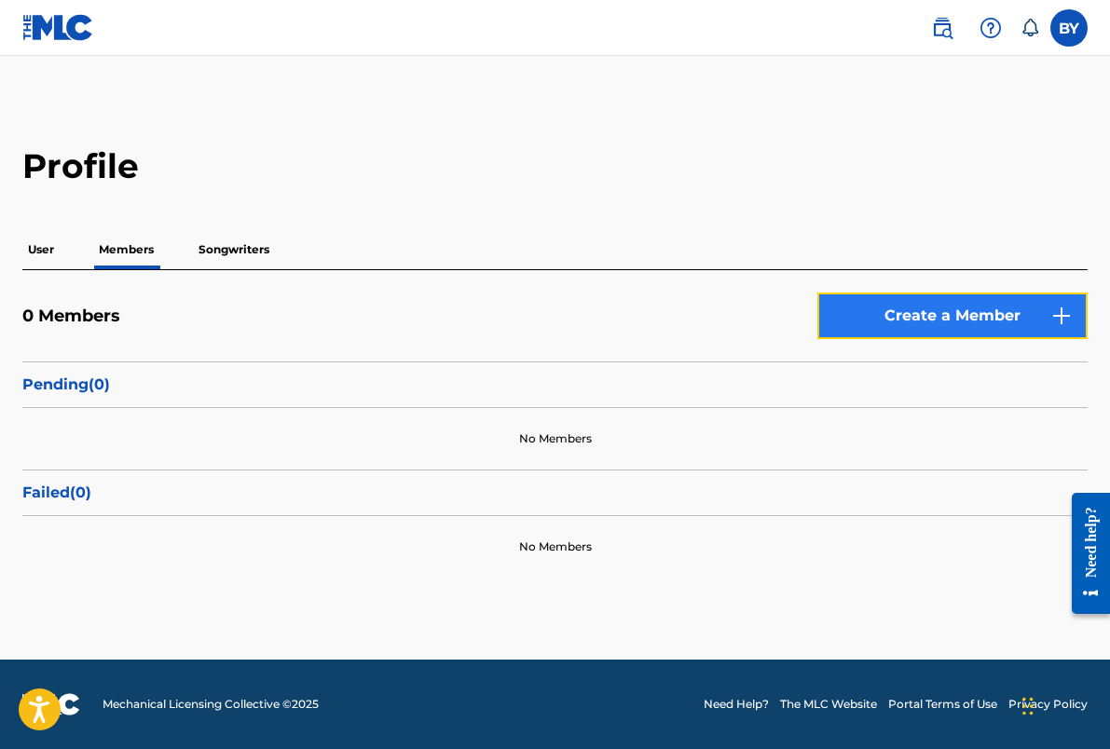
click at [867, 310] on link "Create a Member" at bounding box center [952, 316] width 270 height 47
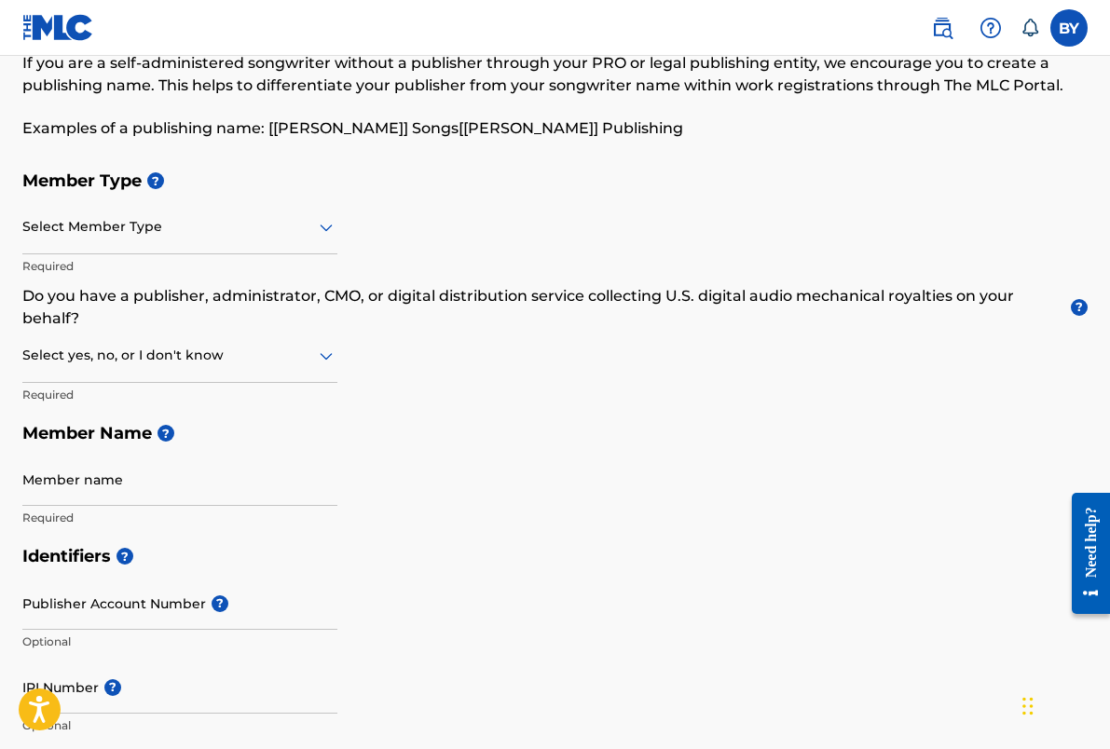
scroll to position [107, 0]
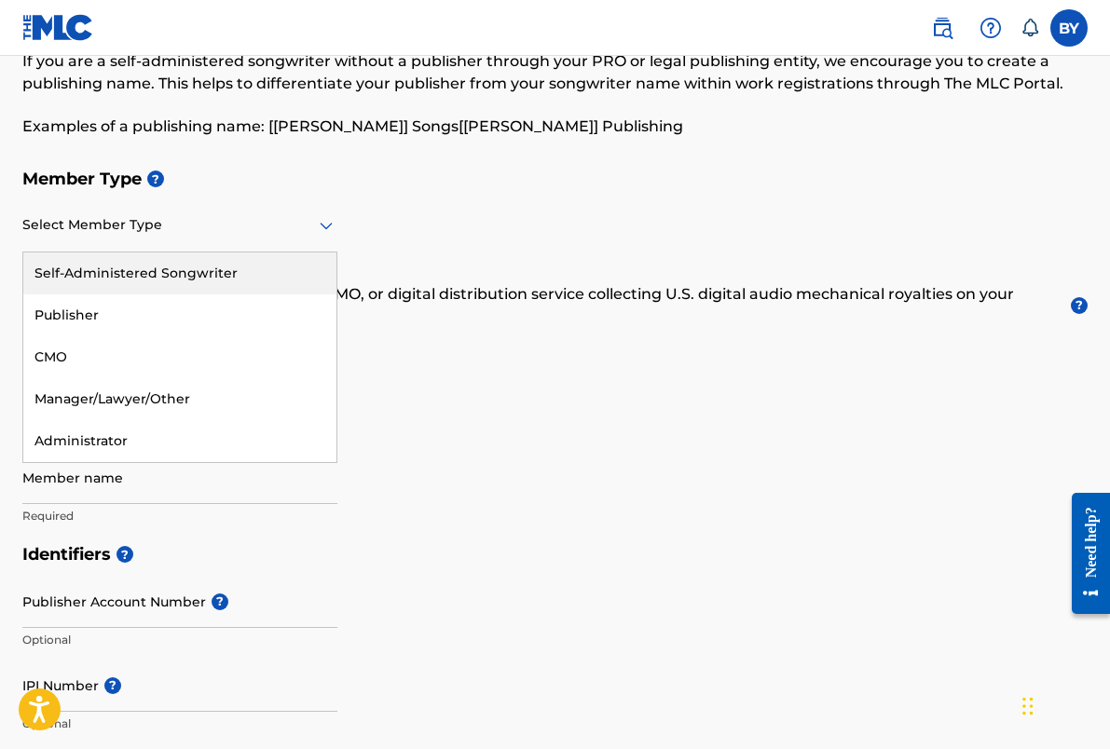
click at [258, 238] on div "Select Member Type" at bounding box center [179, 225] width 315 height 53
click at [243, 271] on div "Self-Administered Songwriter" at bounding box center [179, 273] width 313 height 42
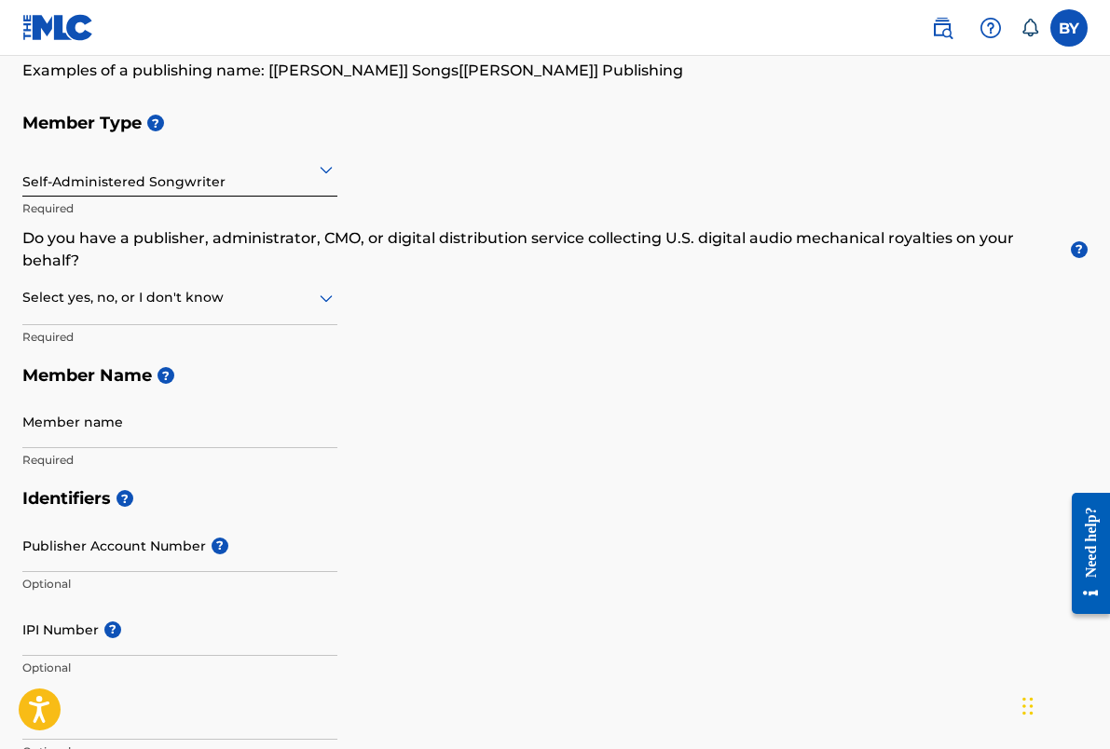
scroll to position [168, 0]
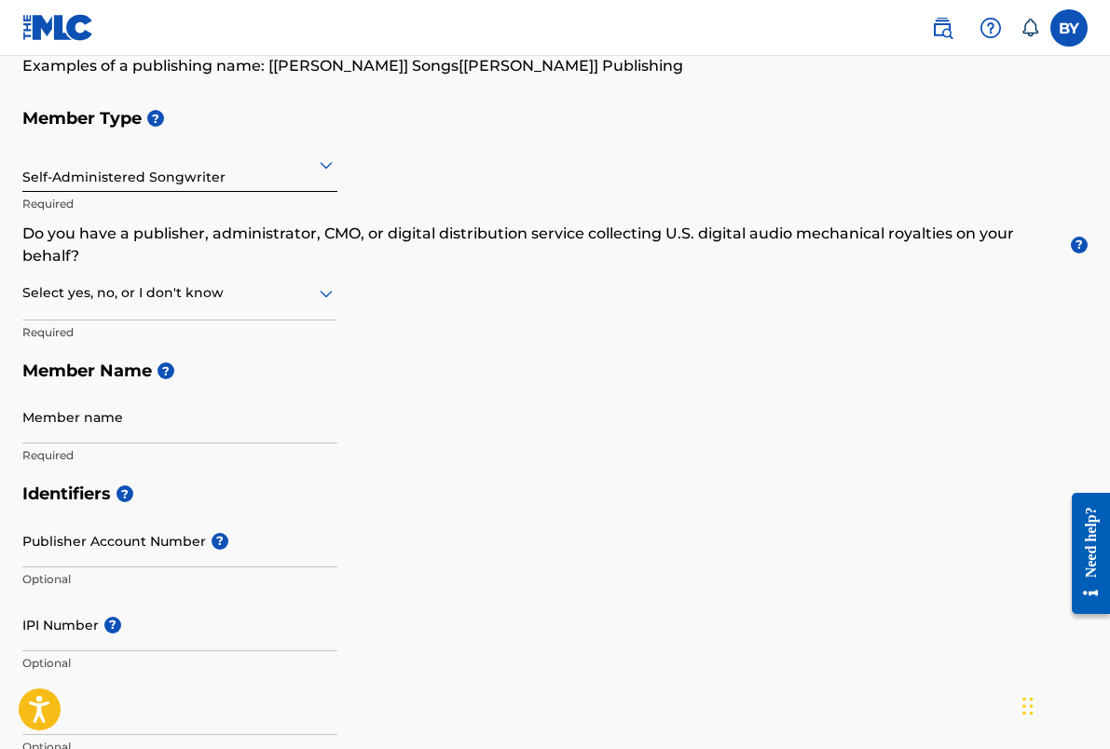
click at [244, 298] on div at bounding box center [179, 292] width 315 height 23
click at [399, 270] on div "Member Type ? Self-Administered Songwriter Required Do you have a publisher, ad…" at bounding box center [554, 286] width 1065 height 375
